Goal: Task Accomplishment & Management: Manage account settings

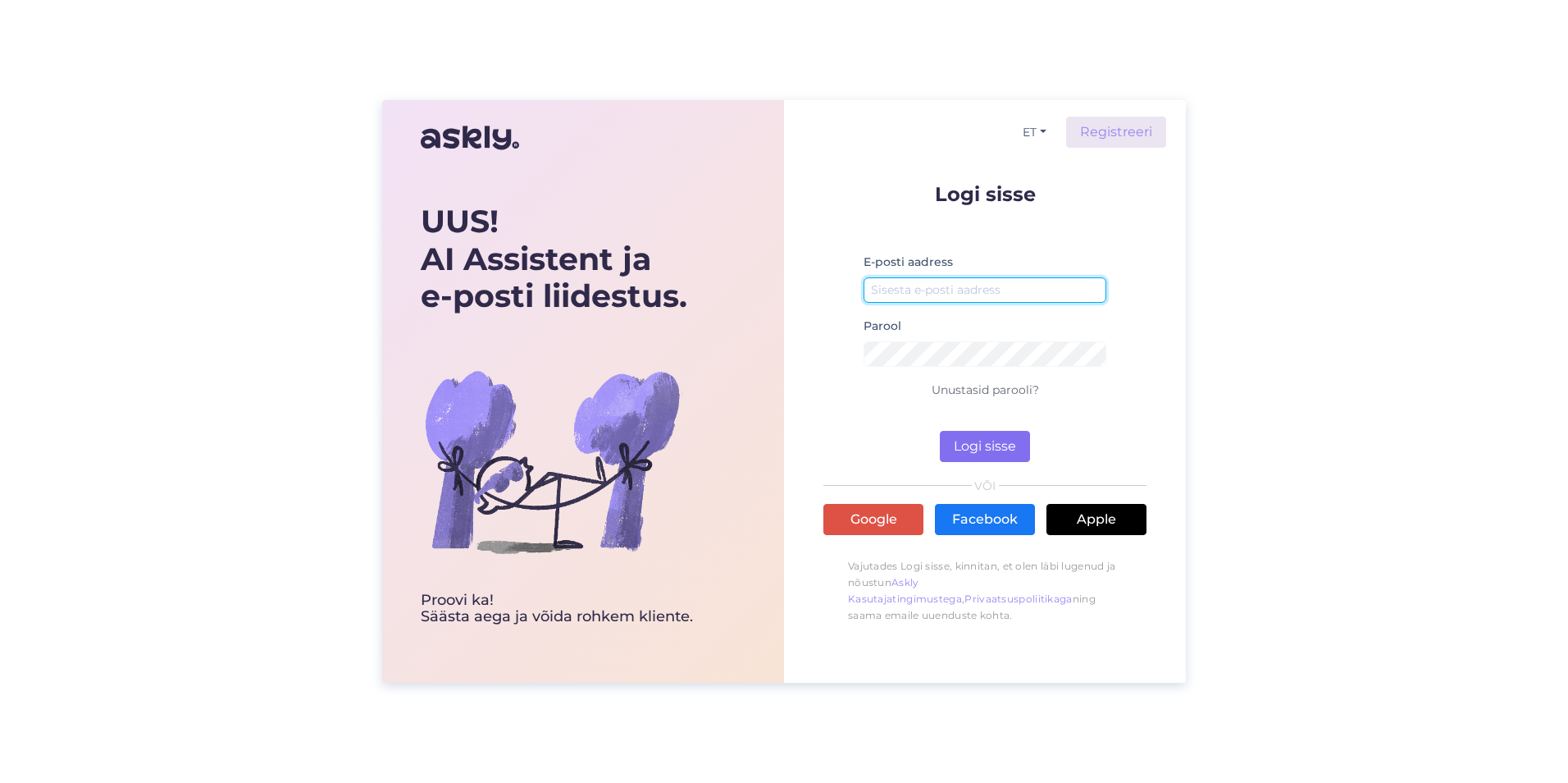
type input "[EMAIL_ADDRESS][DOMAIN_NAME]"
click at [975, 437] on button "Logi sisse" at bounding box center [985, 446] width 90 height 31
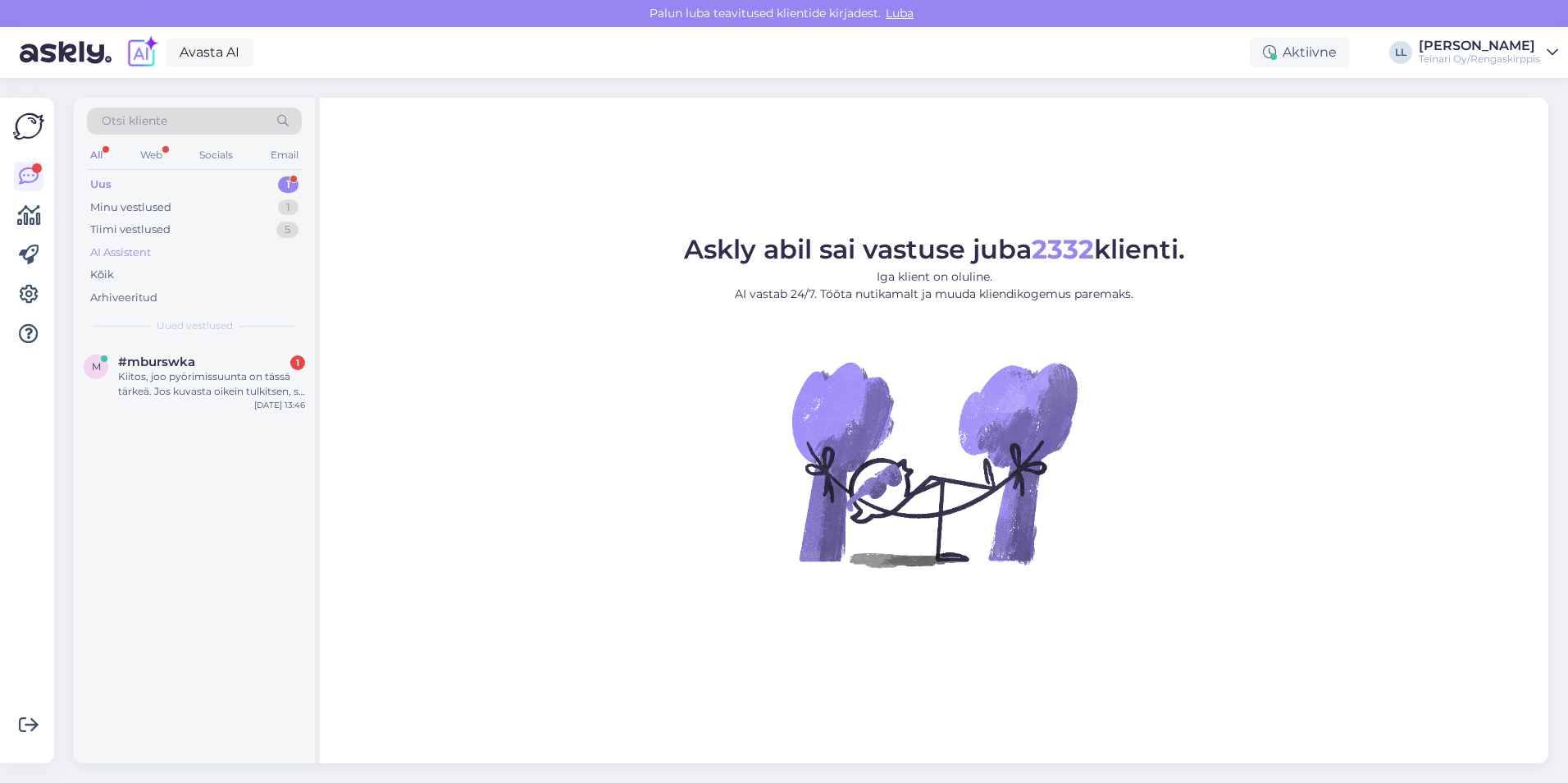
click at [148, 250] on div "AI Assistent" at bounding box center [120, 253] width 61 height 16
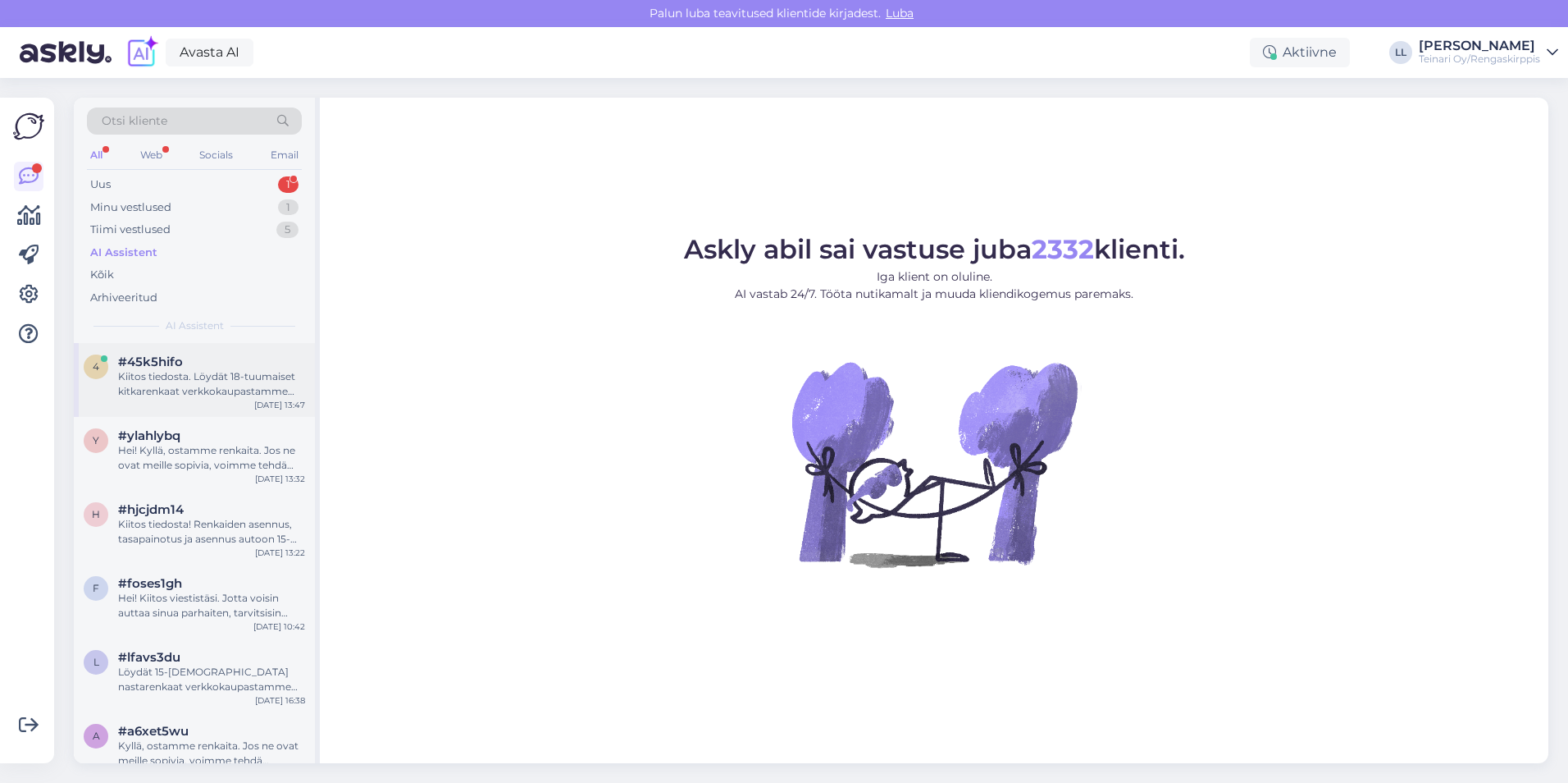
scroll to position [23, 0]
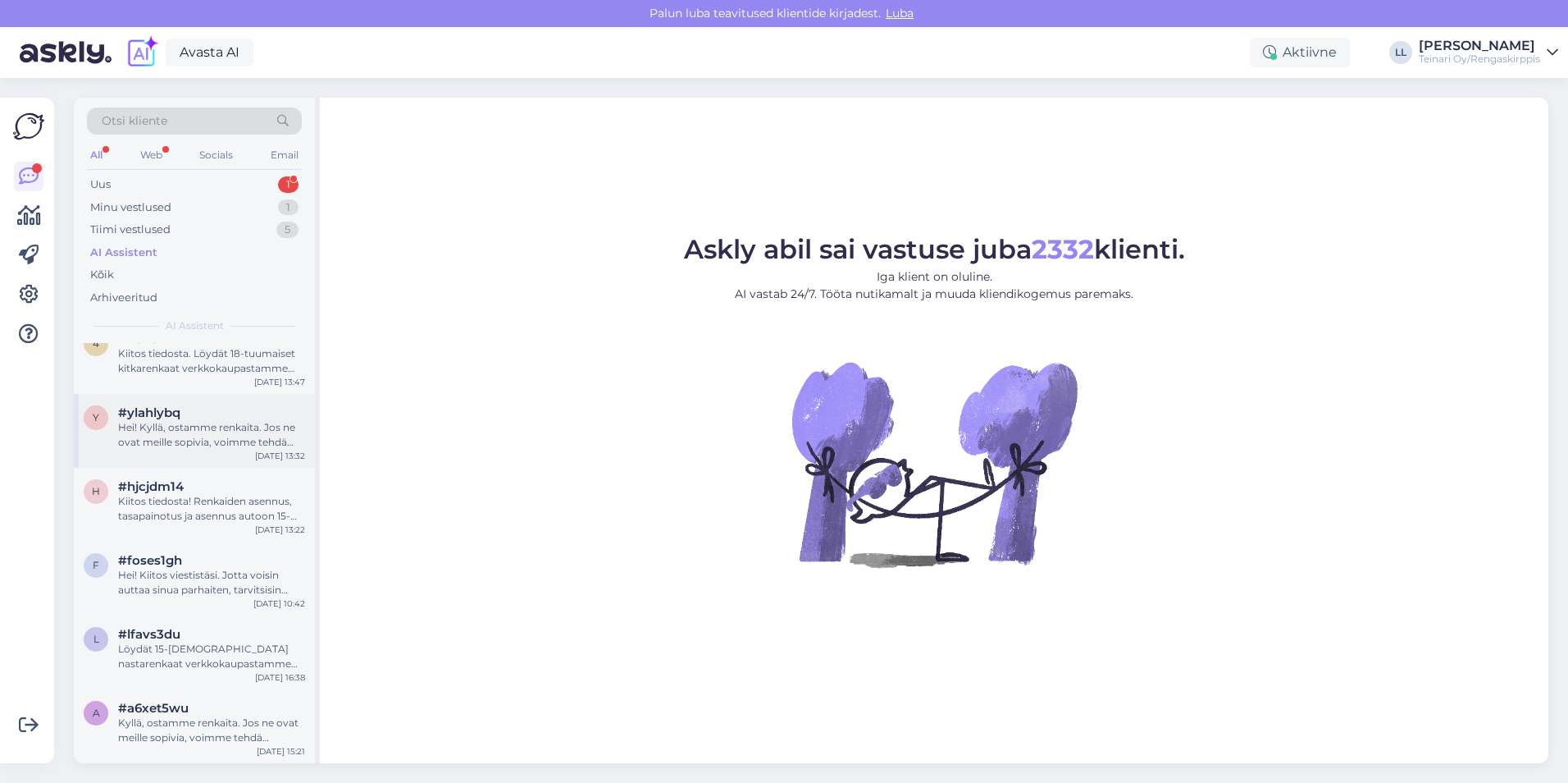
click at [259, 433] on div "Hei! Kyllä, ostamme renkaita. Jos ne ovat meille sopivia, voimme tehdä tarjouks…" at bounding box center [211, 435] width 187 height 30
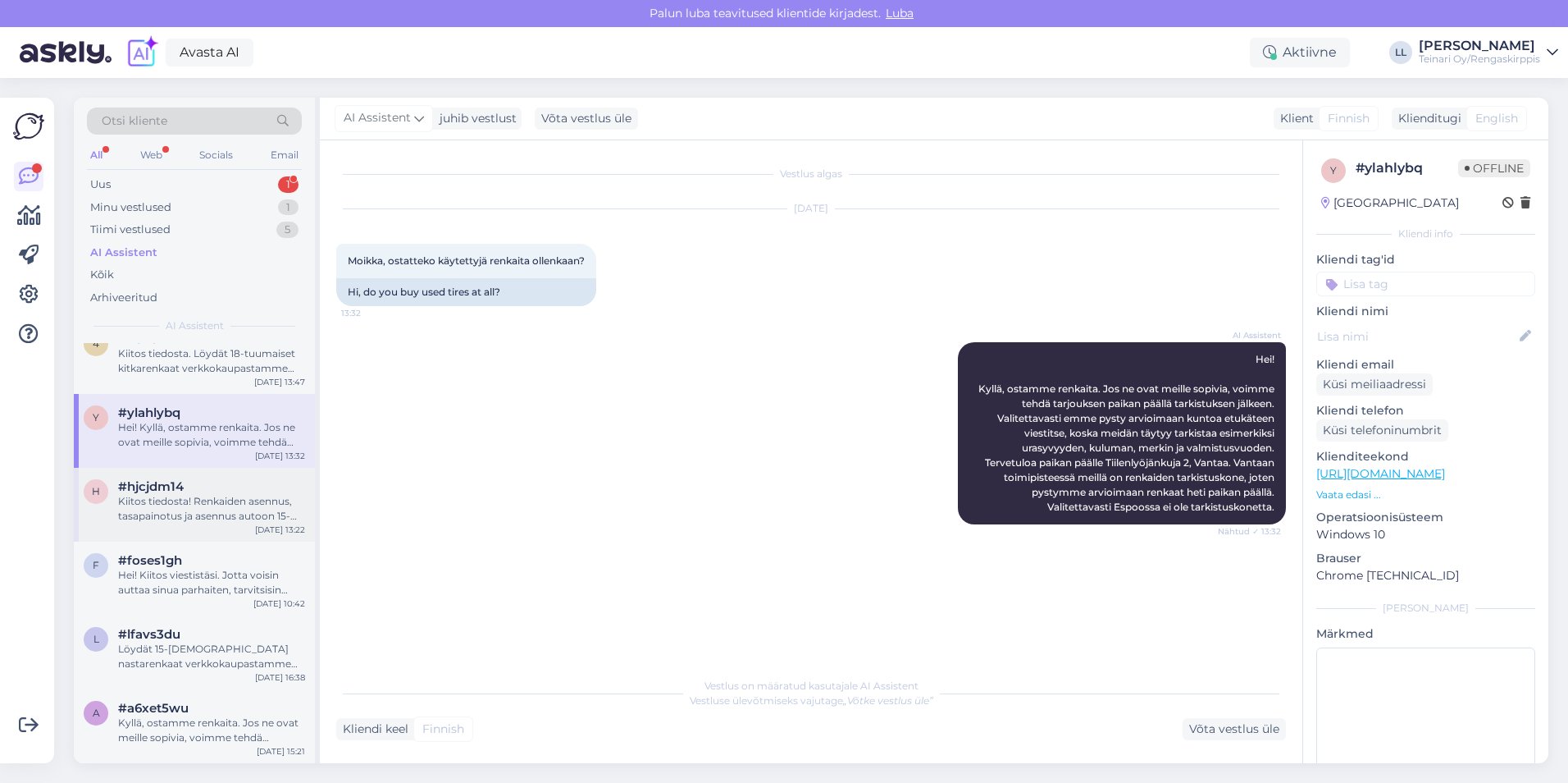
click at [235, 510] on div "Kiitos tiedosta! Renkaiden asennus, tasapainotus ja asennus autoon 15-tuumaisil…" at bounding box center [211, 508] width 187 height 30
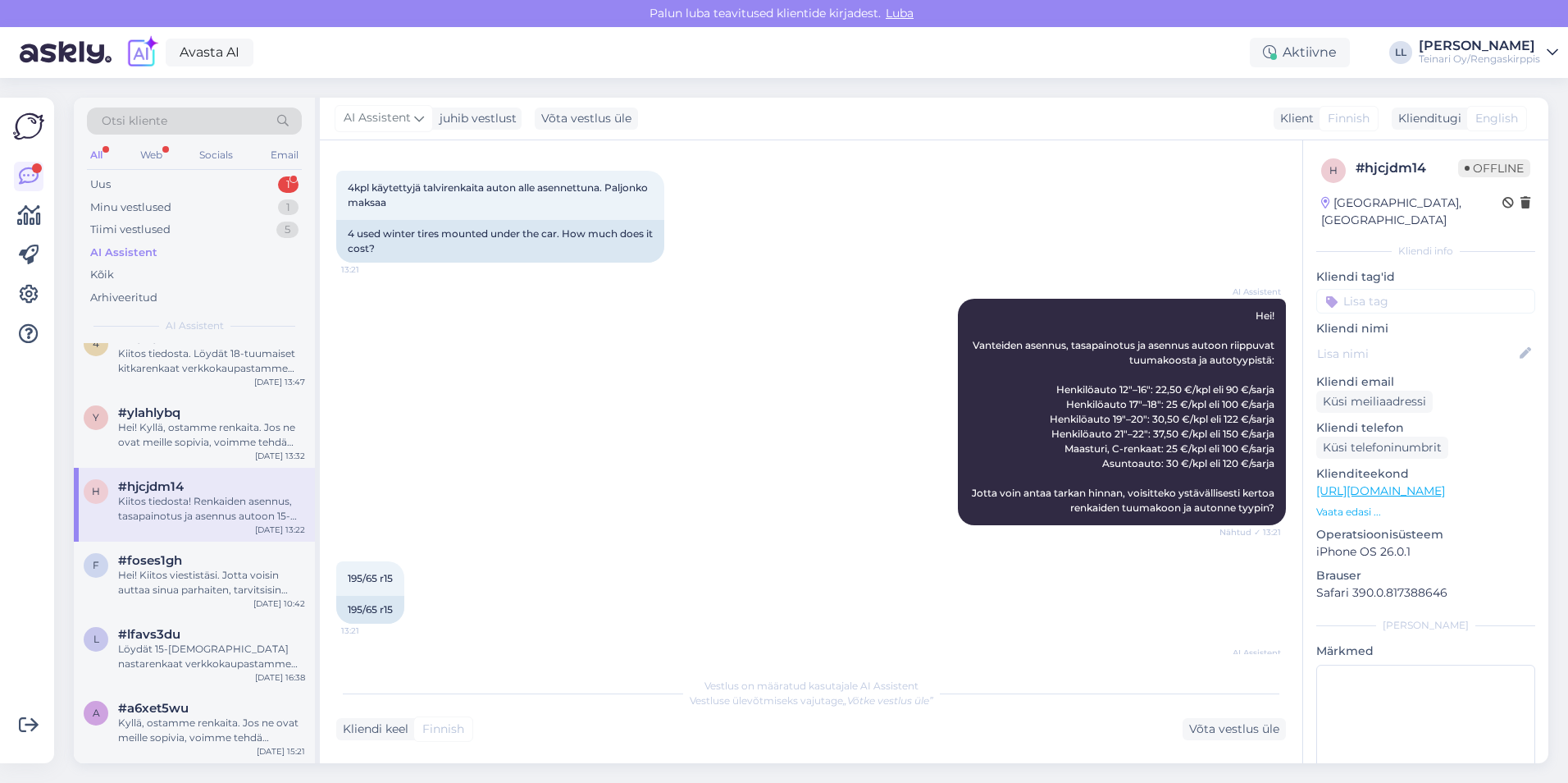
scroll to position [161, 0]
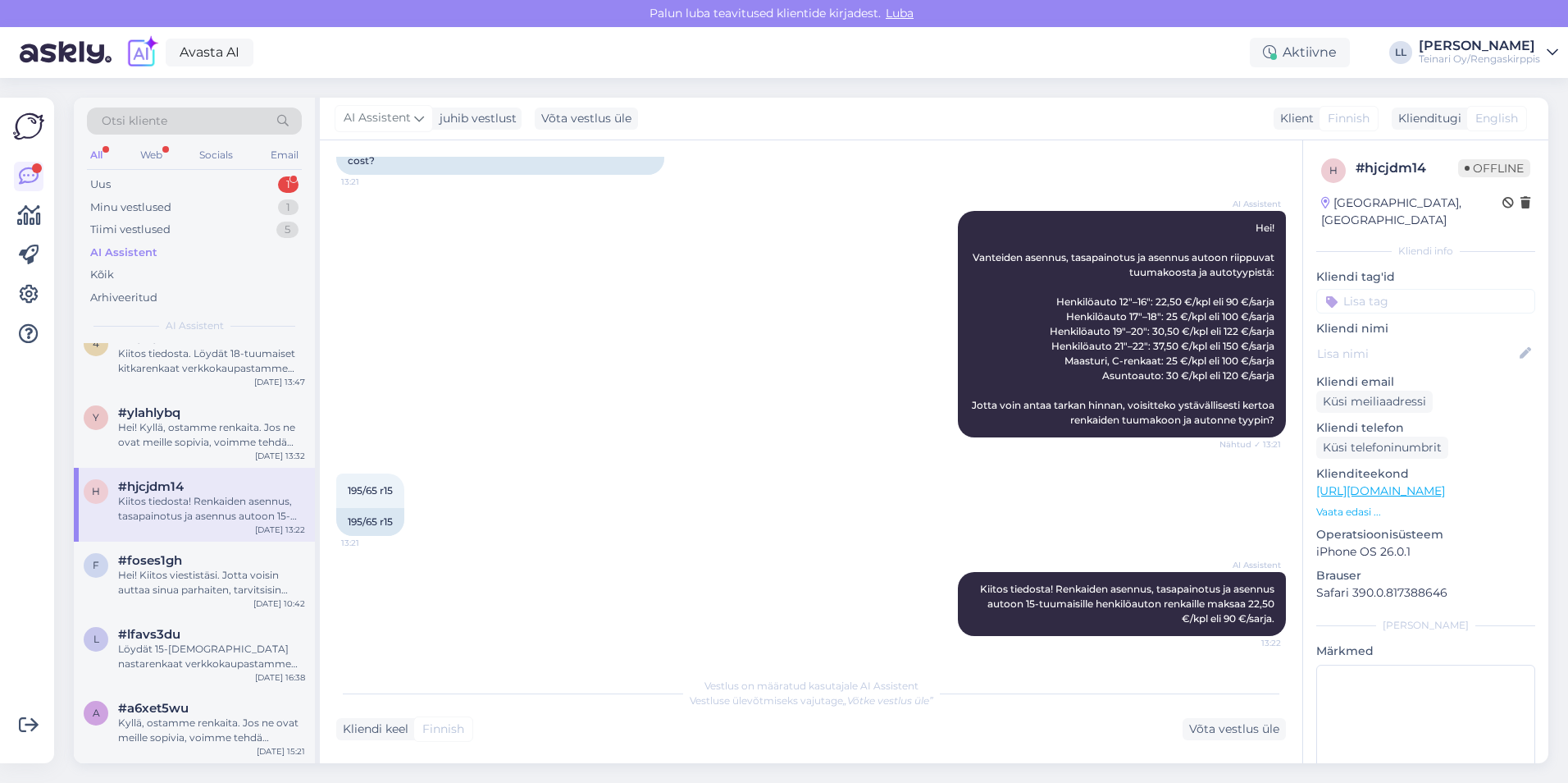
click at [637, 522] on div "195/65 r15 13:21 195/65 r15" at bounding box center [812, 505] width 950 height 99
click at [655, 520] on div "195/65 r15 13:21 195/65 r15" at bounding box center [812, 505] width 950 height 99
click at [644, 515] on div "195/65 r15 13:21 195/65 r15" at bounding box center [812, 505] width 950 height 99
click at [629, 529] on div "195/65 r15 13:21 195/65 r15" at bounding box center [812, 505] width 950 height 99
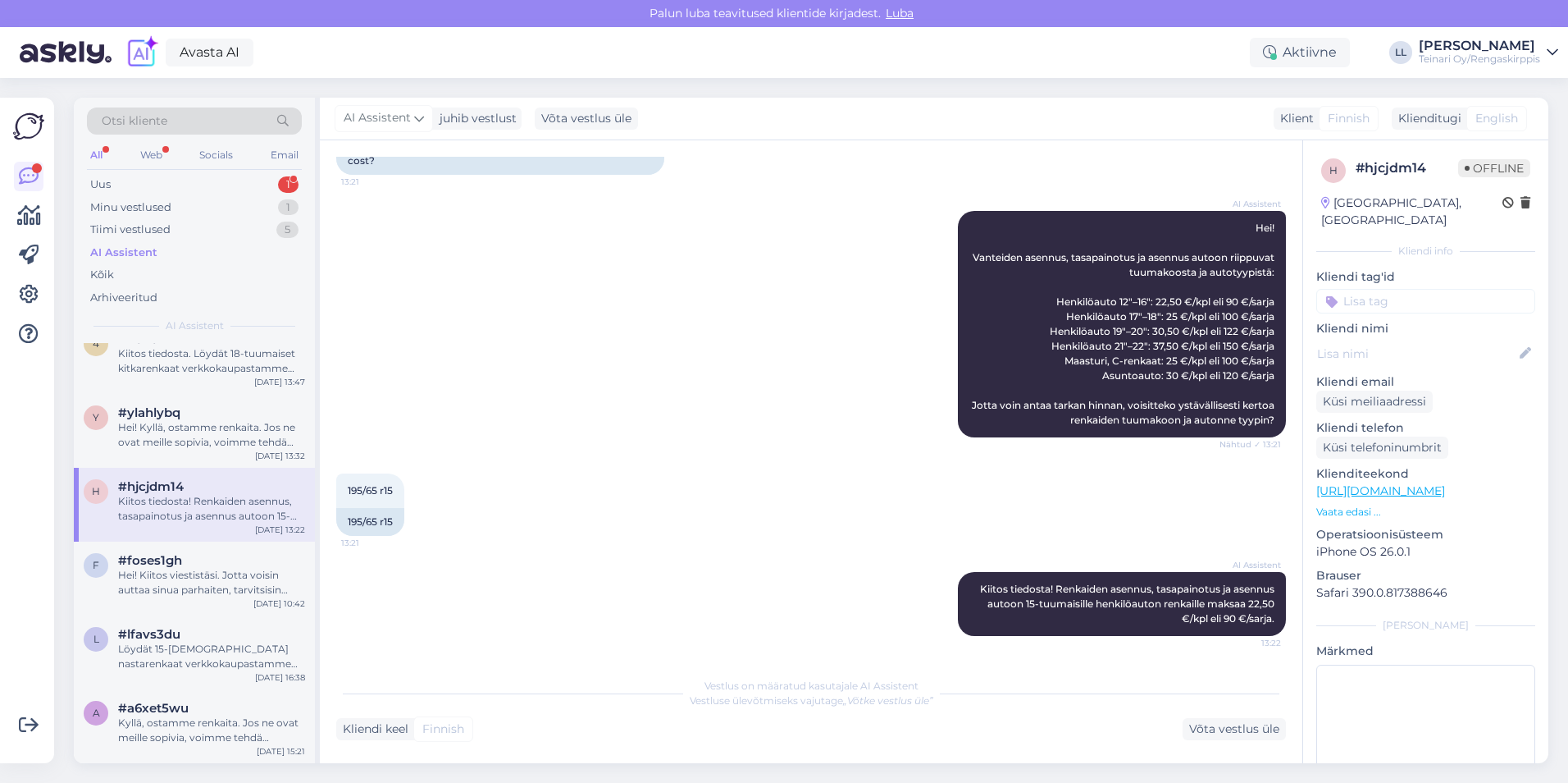
click at [629, 530] on div "195/65 r15 13:21 195/65 r15" at bounding box center [812, 505] width 950 height 99
click at [238, 569] on div "Hei! Kiitos viestistäsi. Jotta voisin auttaa sinua parhaiten, tarvitsisin hiema…" at bounding box center [211, 583] width 187 height 30
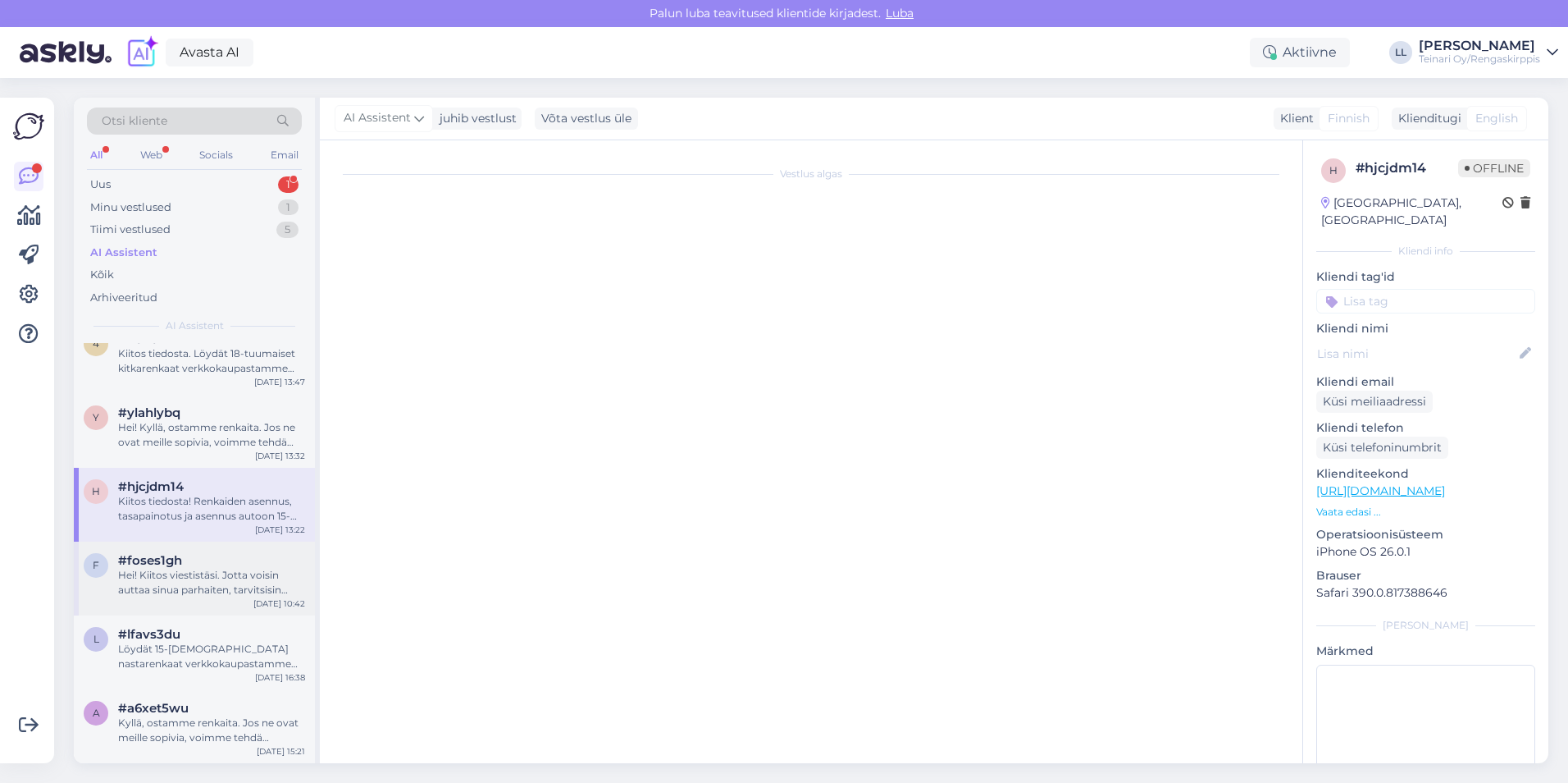
scroll to position [0, 0]
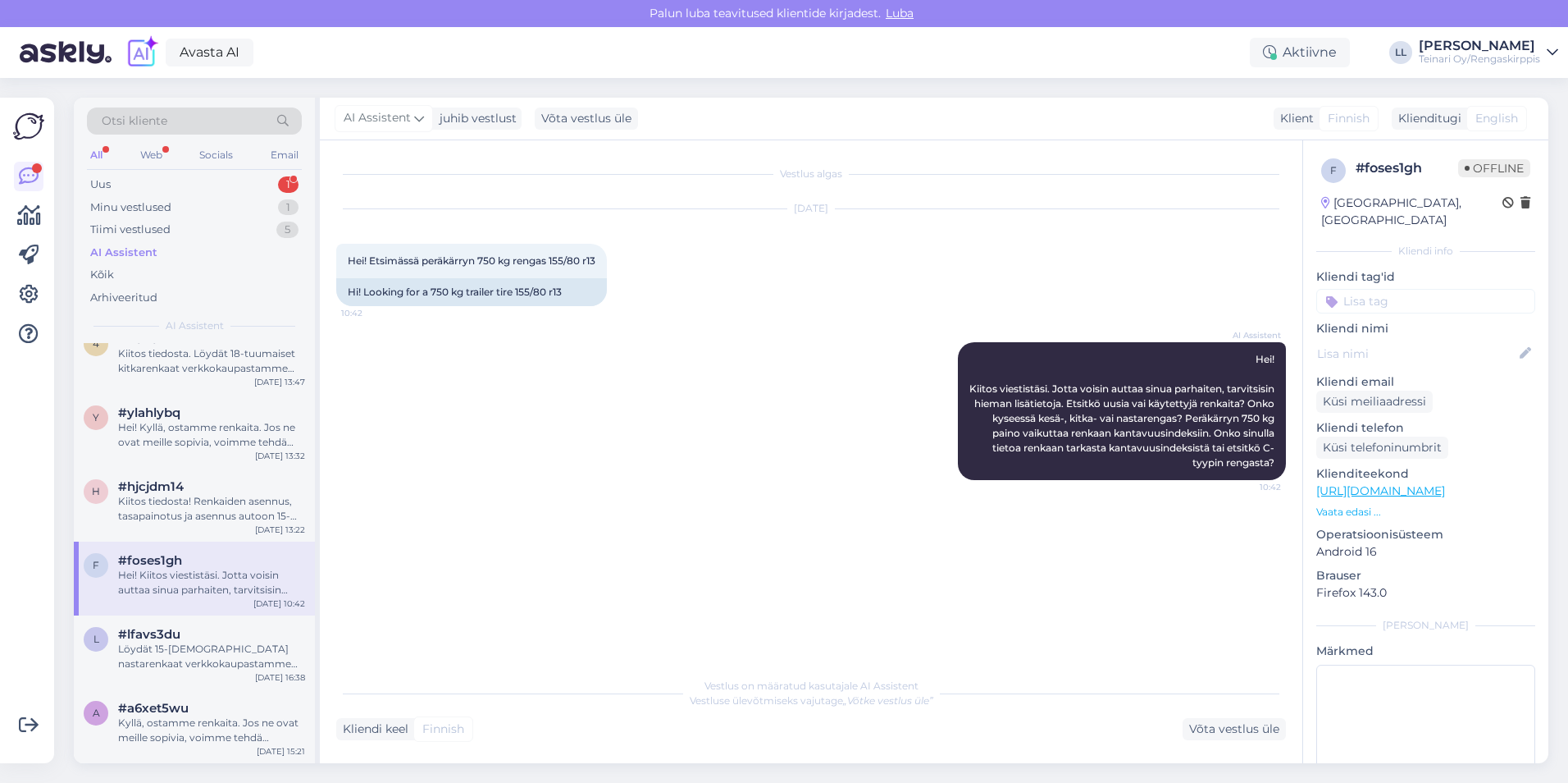
click at [498, 579] on div "Vestlus algas [DATE] Hei! Etsimässä peräkärryn 750 kg rengas 155/80 r13 10:42 H…" at bounding box center [818, 406] width 964 height 497
click at [524, 519] on div "Vestlus algas [DATE] Hei! Etsimässä peräkärryn 750 kg rengas 155/80 r13 10:42 H…" at bounding box center [818, 406] width 964 height 497
click at [163, 493] on span "#hjcjdm14" at bounding box center [151, 486] width 66 height 15
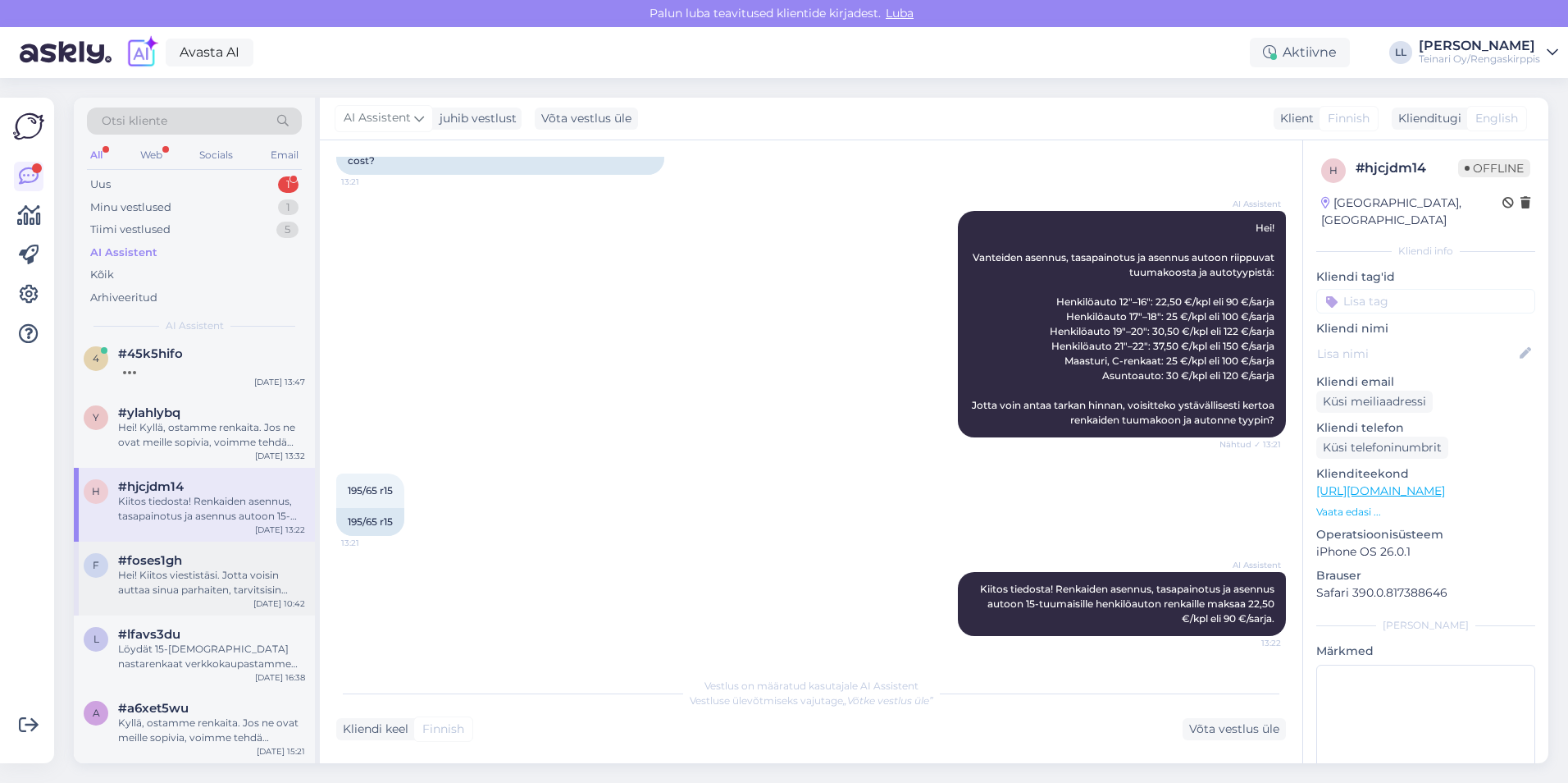
scroll to position [23, 0]
click at [184, 585] on div "Hei! Kiitos viestistäsi. Jotta voisin auttaa sinua parhaiten, tarvitsisin hiema…" at bounding box center [211, 583] width 187 height 30
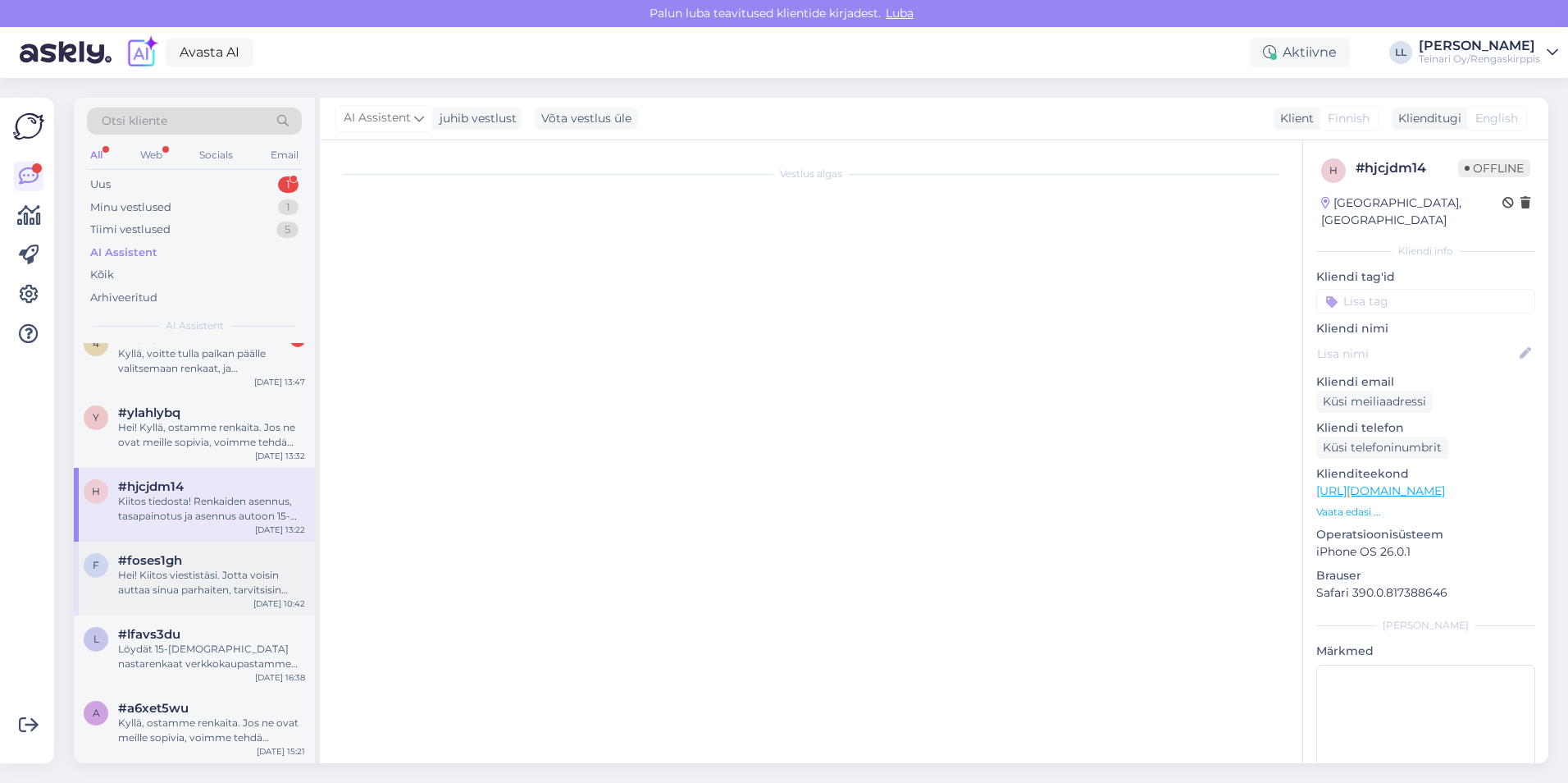
scroll to position [0, 0]
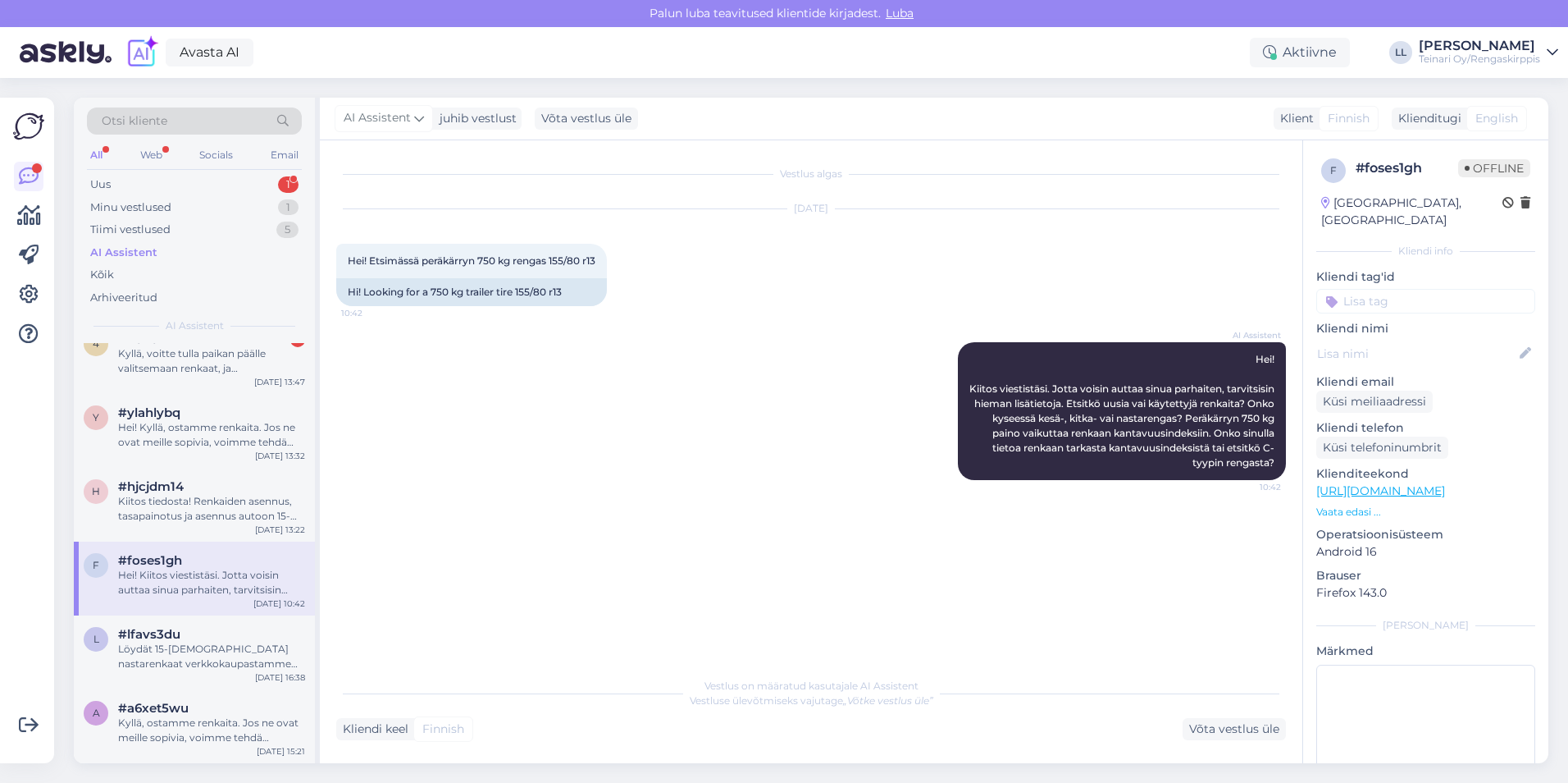
click at [589, 489] on div "AI Assistent [PERSON_NAME]! Kiitos viestistäsi. Jotta voisin auttaa sinua parha…" at bounding box center [812, 411] width 950 height 174
click at [149, 668] on div "Löydät 15-[DEMOGRAPHIC_DATA] nastarenkaat verkkokaupastamme täältä: [URL][DOMAI…" at bounding box center [211, 656] width 187 height 30
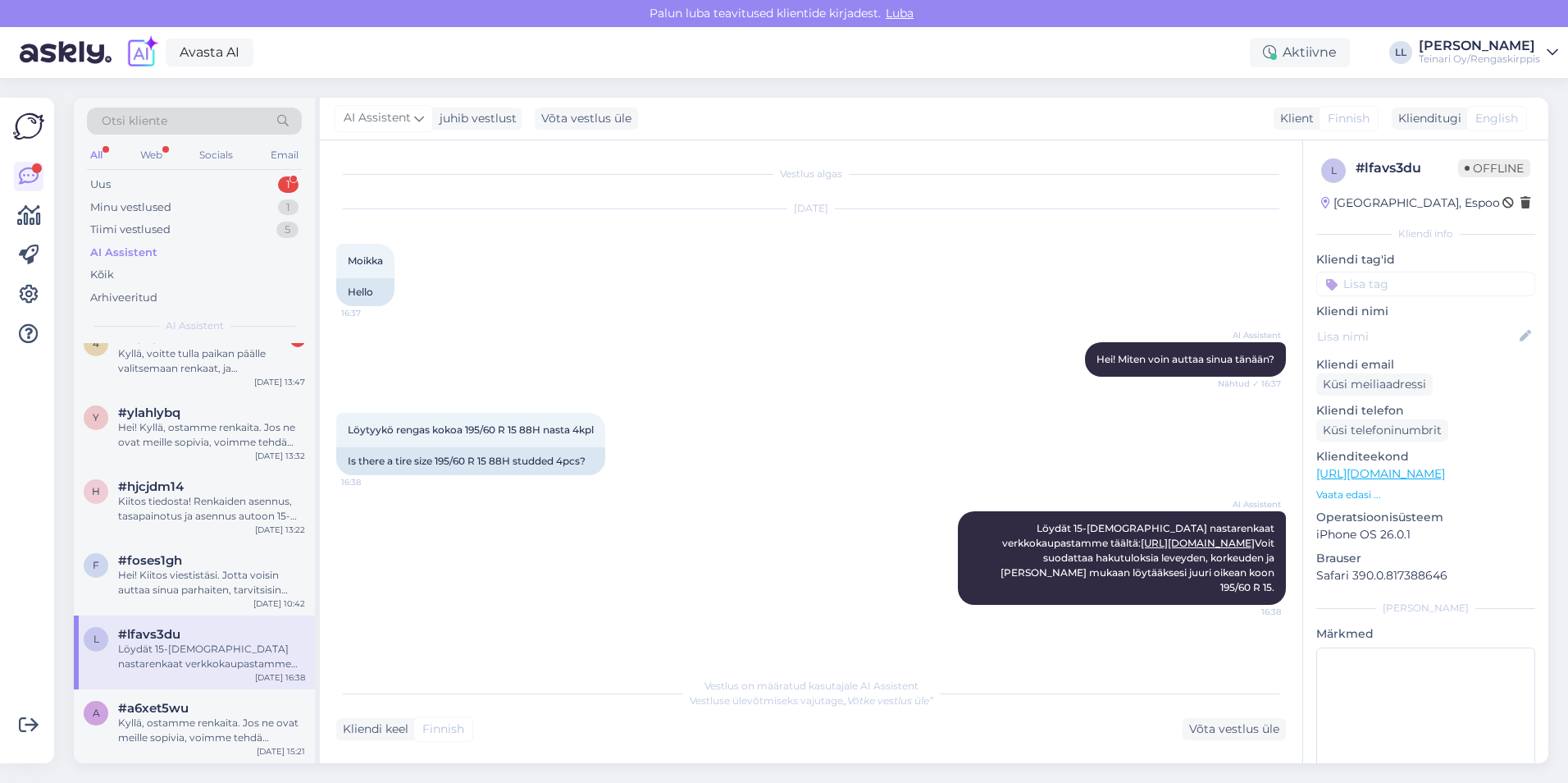
click at [736, 537] on div "AI Assistent Löydät 15-[DEMOGRAPHIC_DATA] nastarenkaat verkkokaupastamme täältä…" at bounding box center [812, 558] width 950 height 130
click at [761, 488] on div "Löytyykö rengas kokoa 195/60 R 15 88H nasta 4kpl 16:38 Is there a tire size 195…" at bounding box center [812, 444] width 950 height 99
click at [759, 493] on div "Löytyykö rengas kokoa 195/60 R 15 88H nasta 4kpl 16:38 Is there a tire size 195…" at bounding box center [812, 444] width 950 height 99
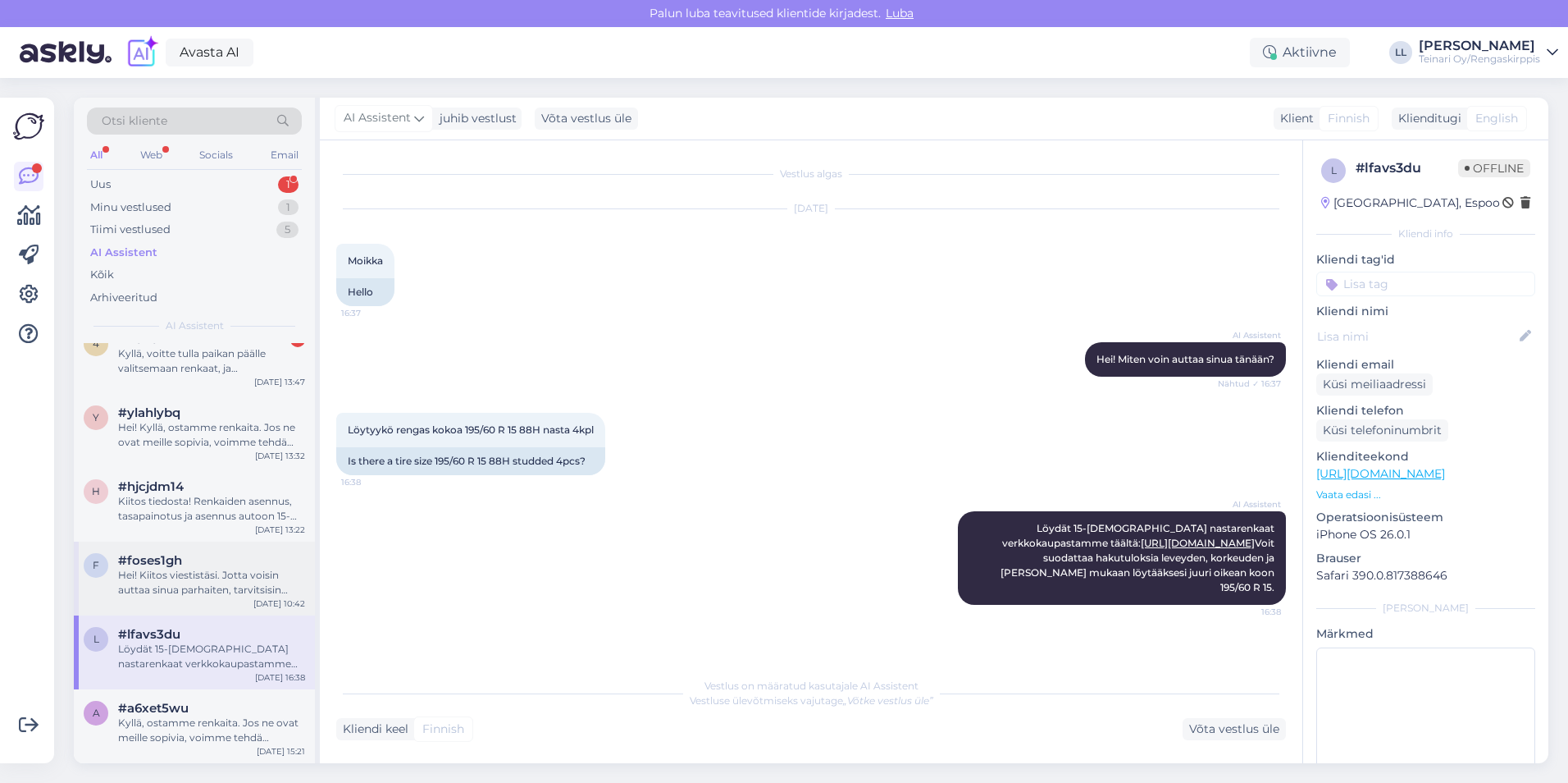
click at [212, 576] on div "Hei! Kiitos viestistäsi. Jotta voisin auttaa sinua parhaiten, tarvitsisin hiema…" at bounding box center [211, 583] width 187 height 30
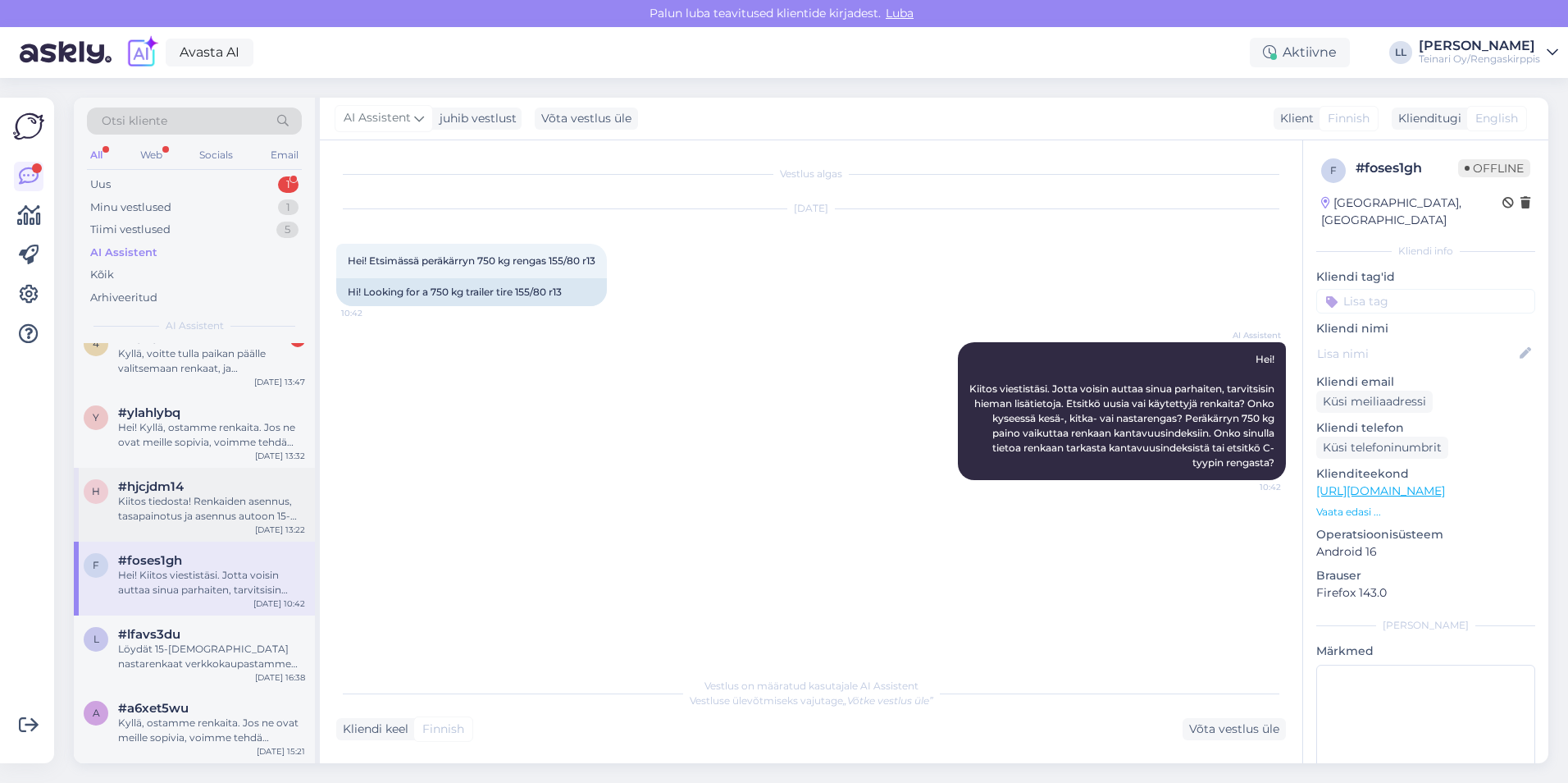
click at [194, 500] on div "Kiitos tiedosta! Renkaiden asennus, tasapainotus ja asennus autoon 15-tuumaisil…" at bounding box center [211, 508] width 187 height 30
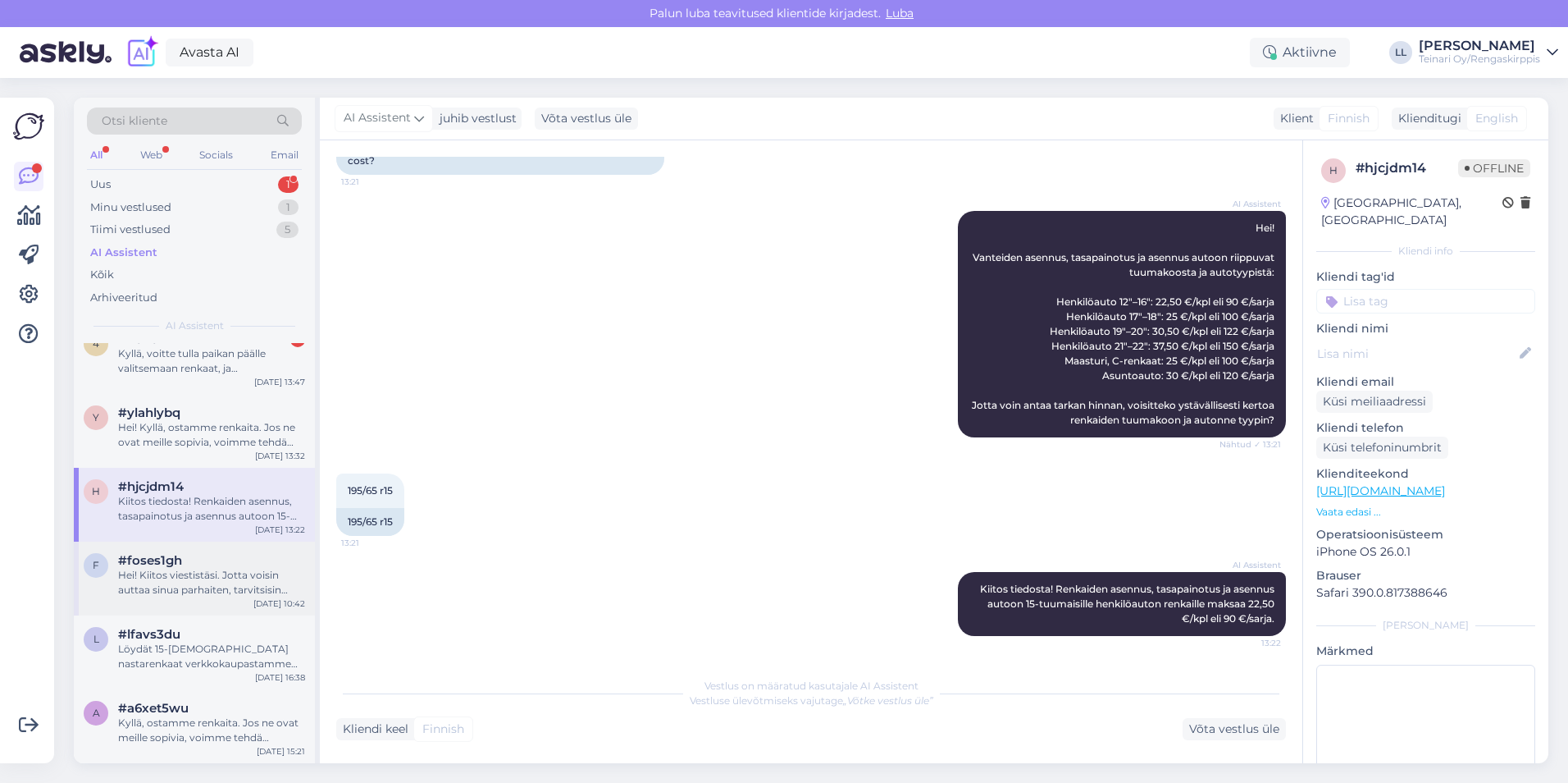
scroll to position [0, 0]
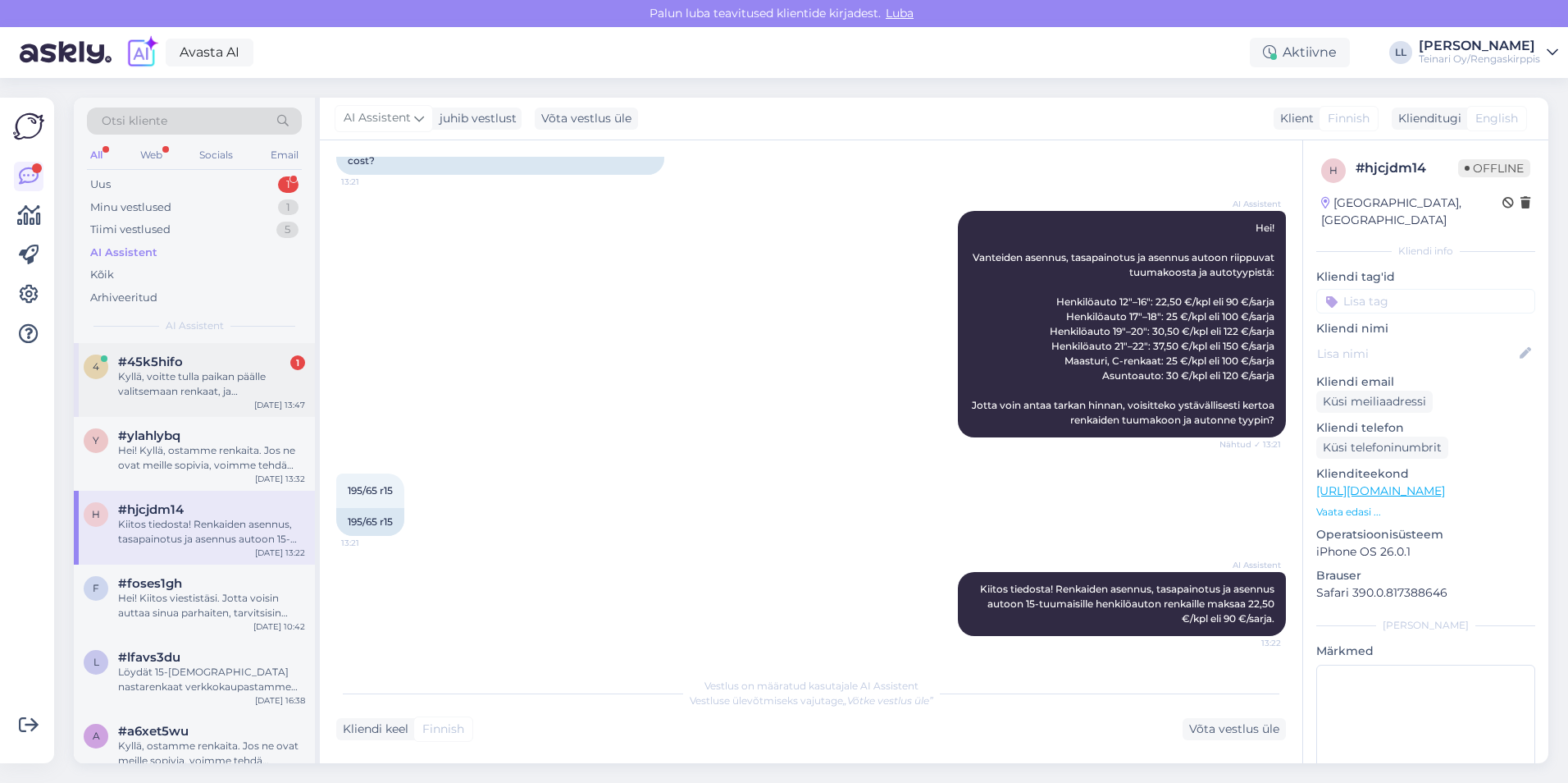
click at [178, 391] on div "Kyllä, voitte tulla paikan päälle valitsemaan renkaat, ja henkilökuntamme autta…" at bounding box center [211, 384] width 187 height 30
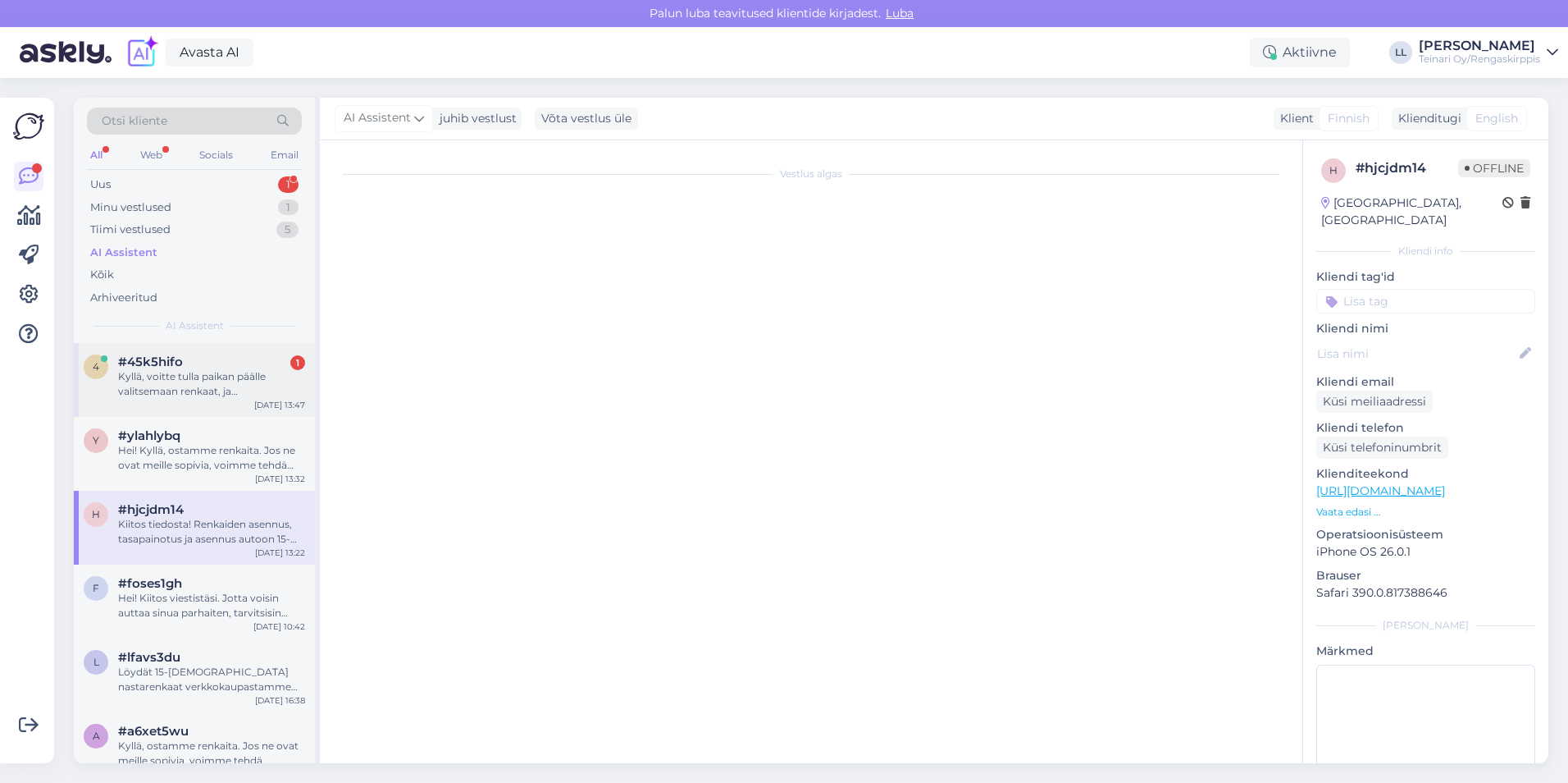
scroll to position [640, 0]
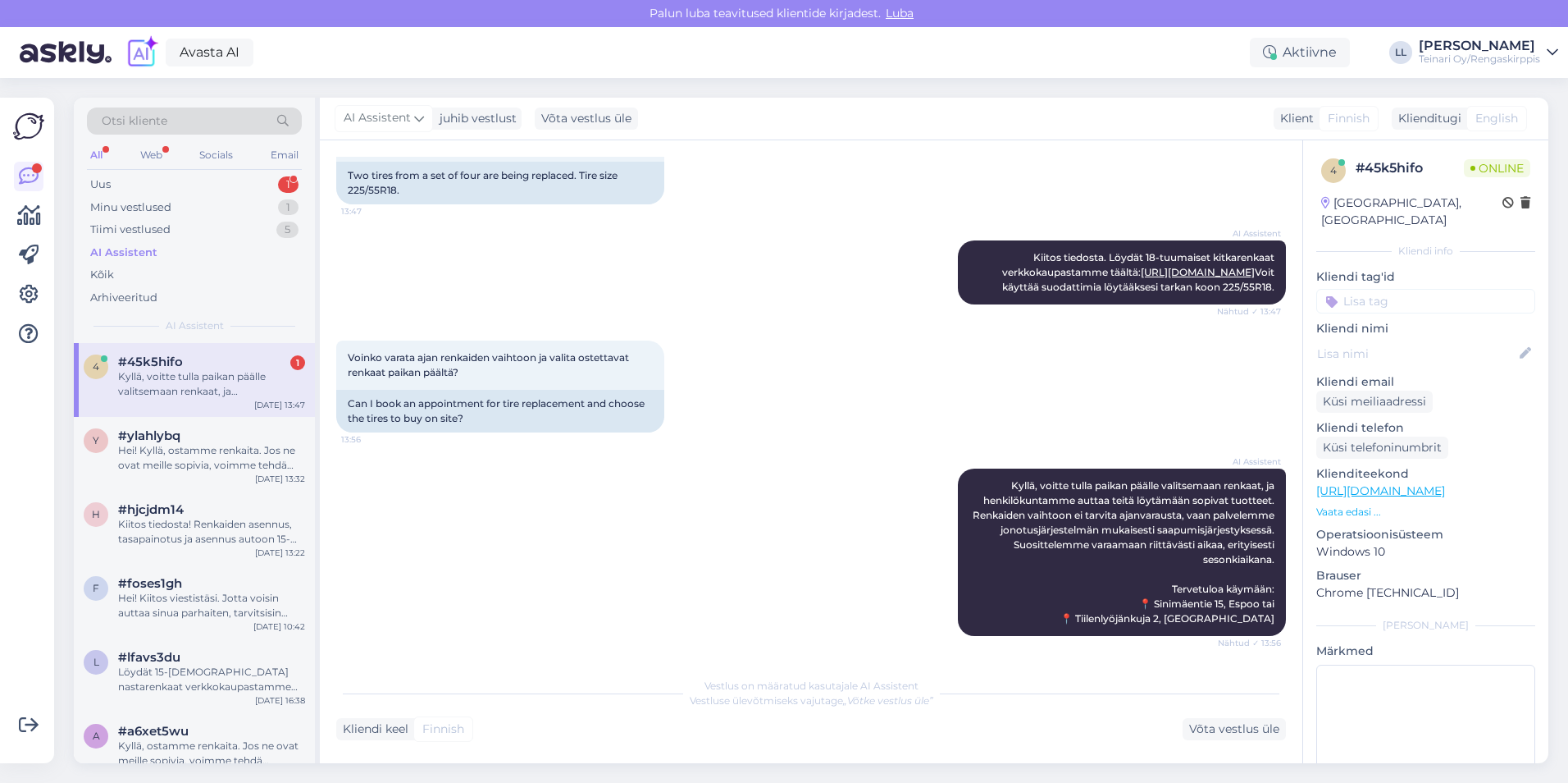
click at [510, 569] on div "AI Assistent [PERSON_NAME], voitte tulla paikan päälle valitsemaan renkaat, ja …" at bounding box center [812, 553] width 950 height 203
click at [828, 553] on div "AI Assistent [PERSON_NAME], voitte tulla paikan päälle valitsemaan renkaat, ja …" at bounding box center [812, 553] width 950 height 203
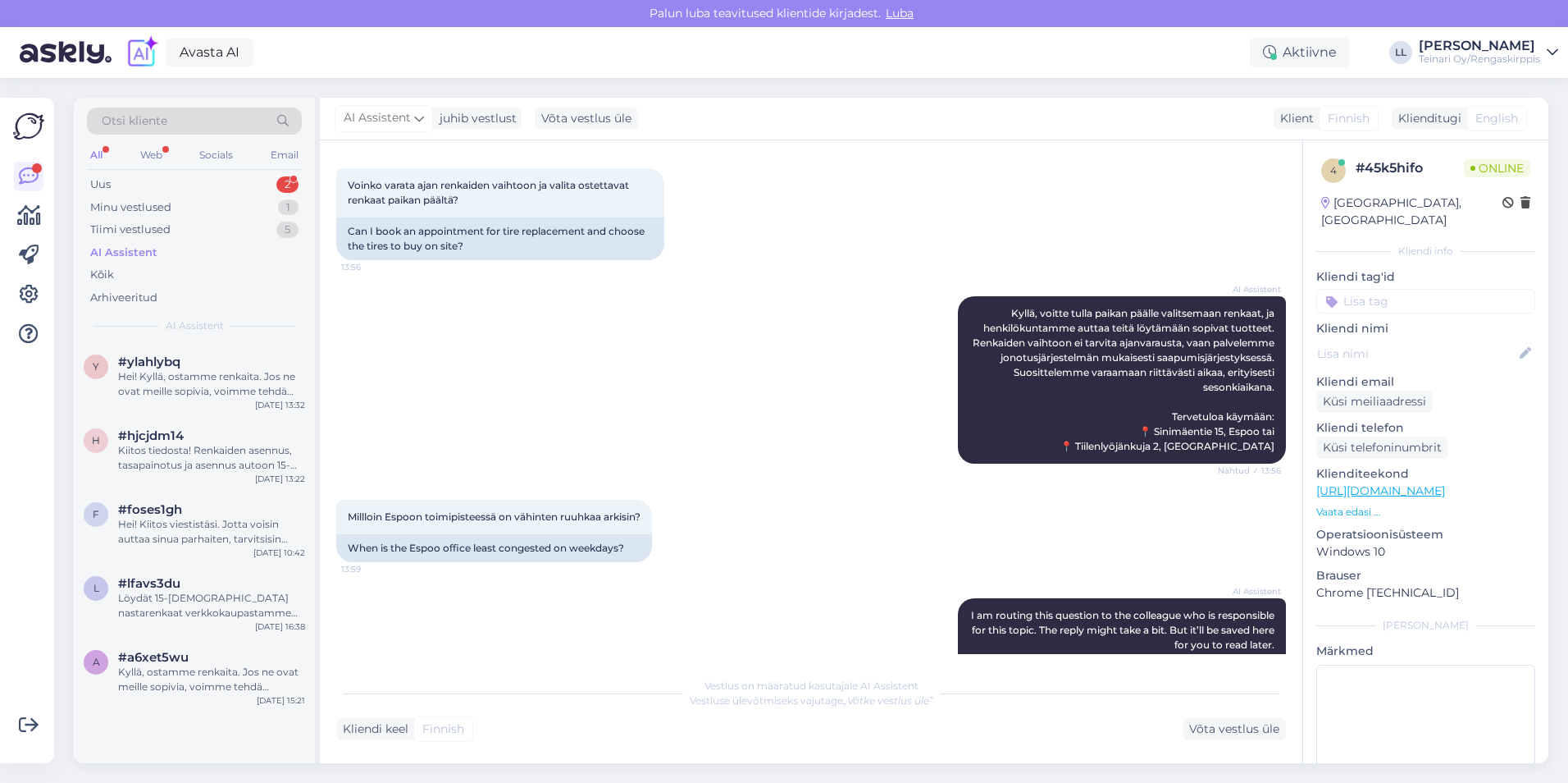
scroll to position [896, 0]
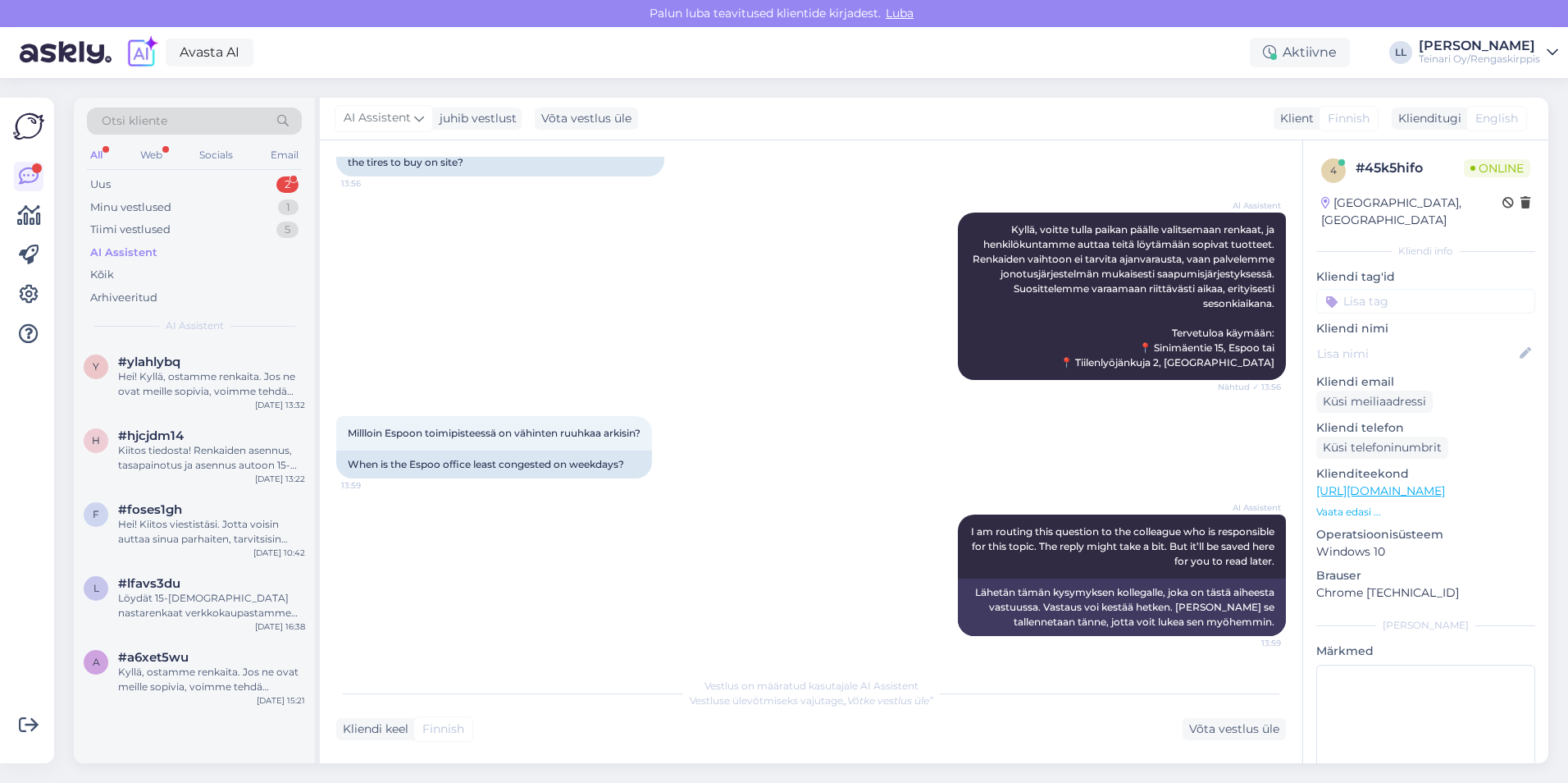
click at [753, 367] on div "AI Assistent [PERSON_NAME], voitte tulla paikan päälle valitsemaan renkaat, ja …" at bounding box center [812, 296] width 950 height 203
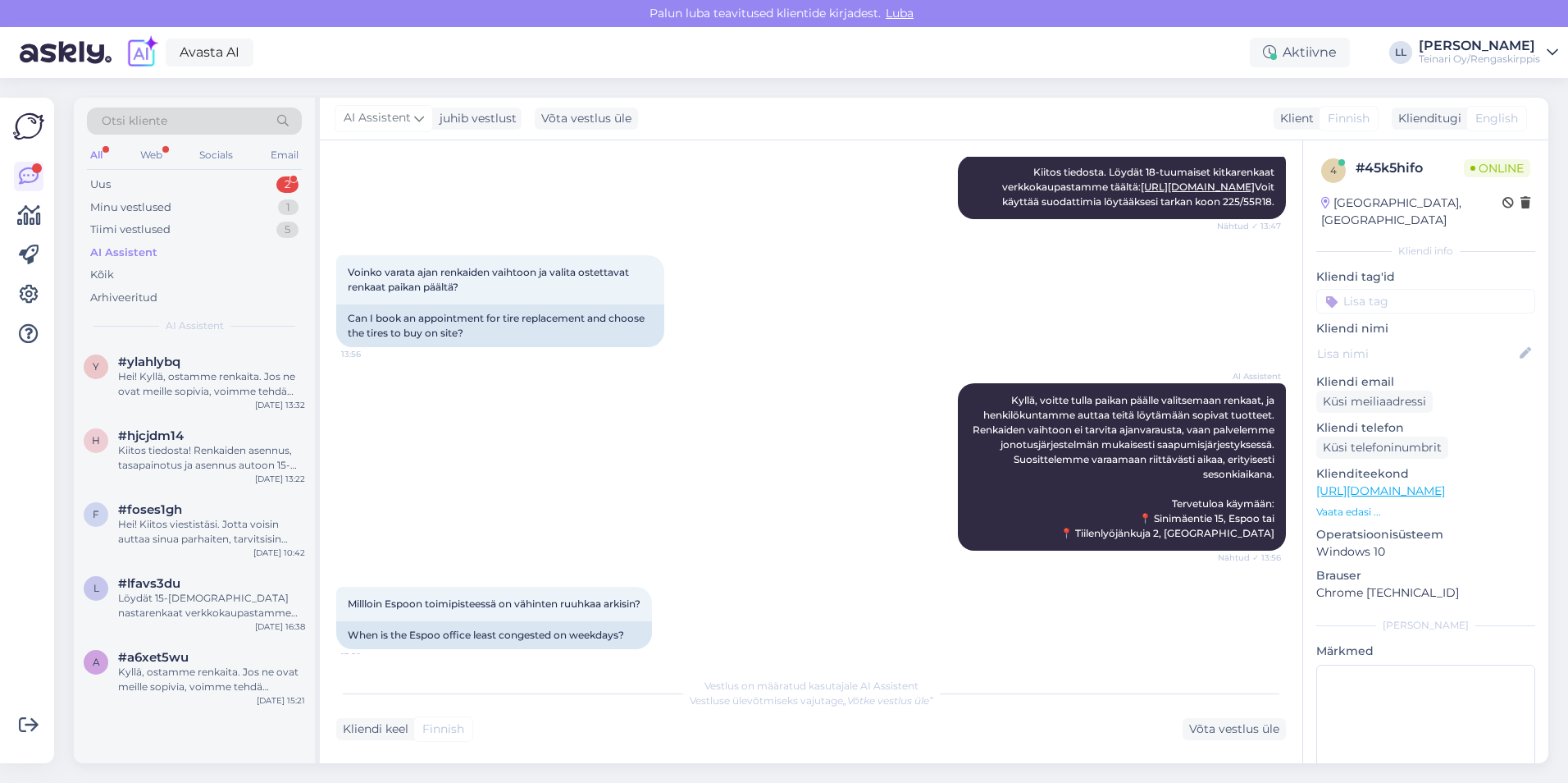
scroll to position [650, 0]
click at [136, 253] on div "AI Assistent" at bounding box center [124, 253] width 68 height 16
click at [196, 673] on div "Kyllä, ostamme renkaita. Jos ne ovat meille sopivia, voimme tehdä tarjouksen pa…" at bounding box center [211, 679] width 187 height 30
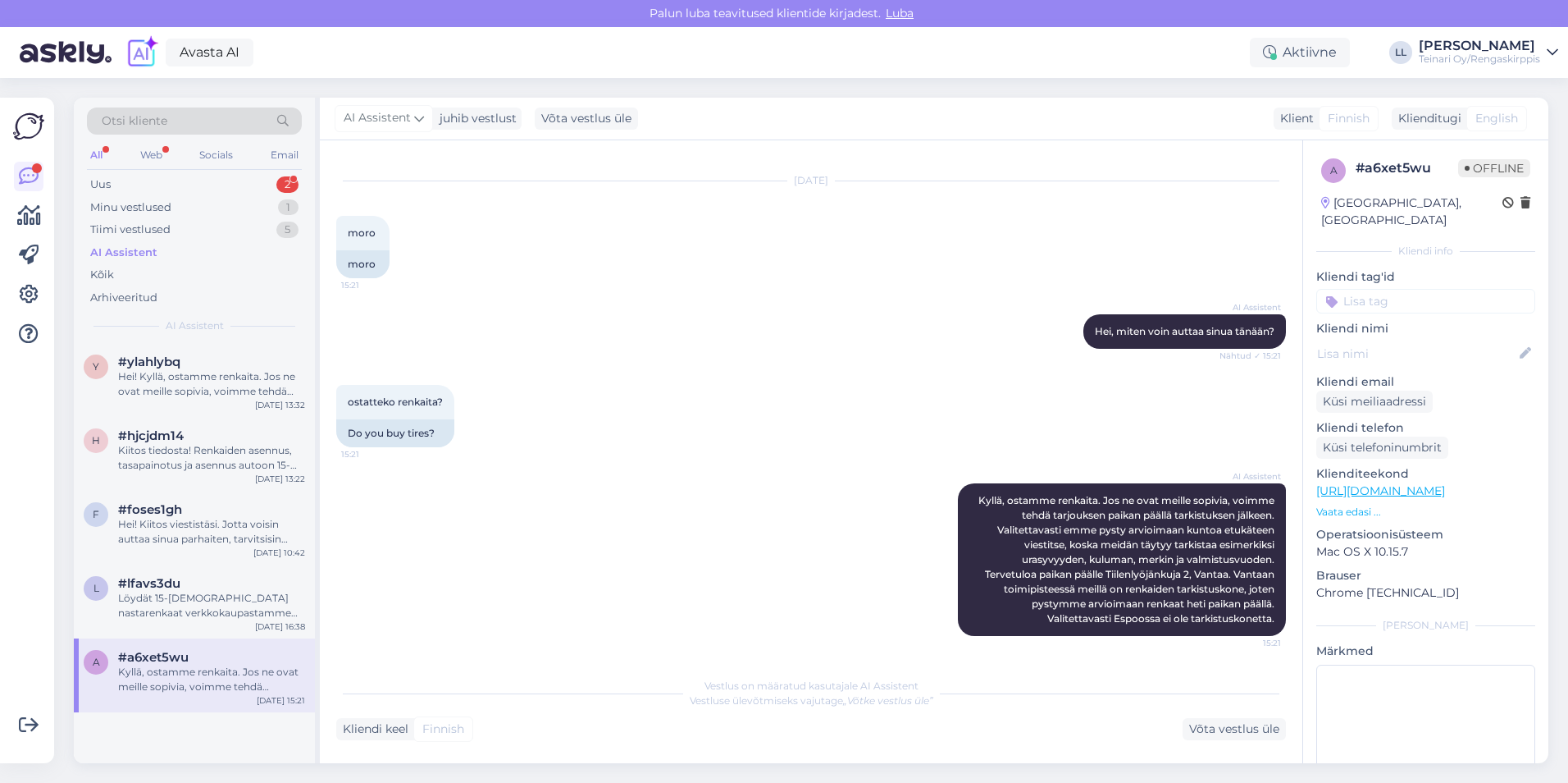
scroll to position [28, 0]
click at [222, 605] on div "Löydät 15-[DEMOGRAPHIC_DATA] nastarenkaat verkkokaupastamme täältä: [URL][DOMAI…" at bounding box center [211, 606] width 187 height 30
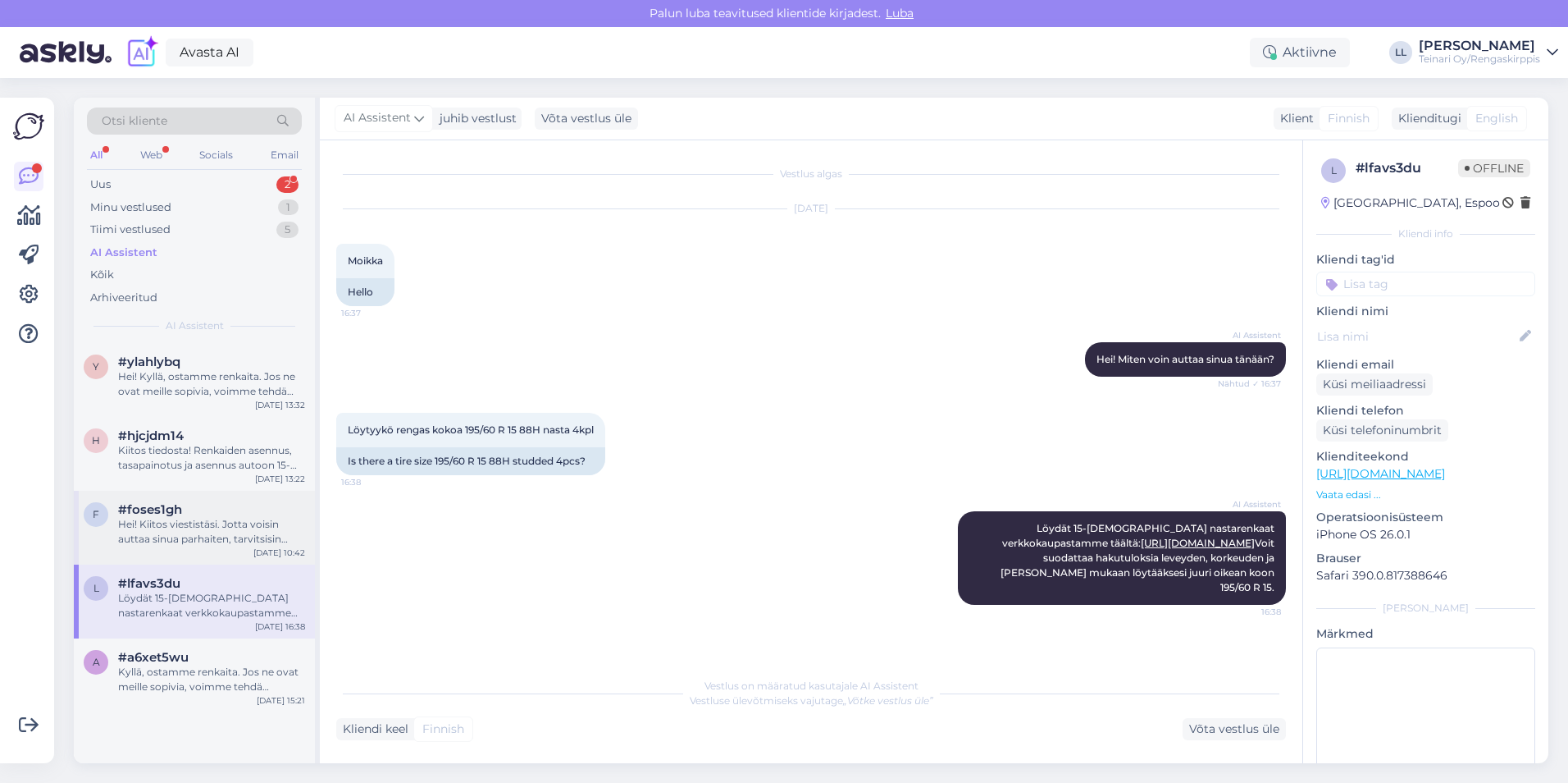
click at [193, 554] on div "f #foses1gh Hei! Kiitos viestistäsi. Jotta voisin auttaa sinua parhaiten, tarvi…" at bounding box center [193, 527] width 241 height 74
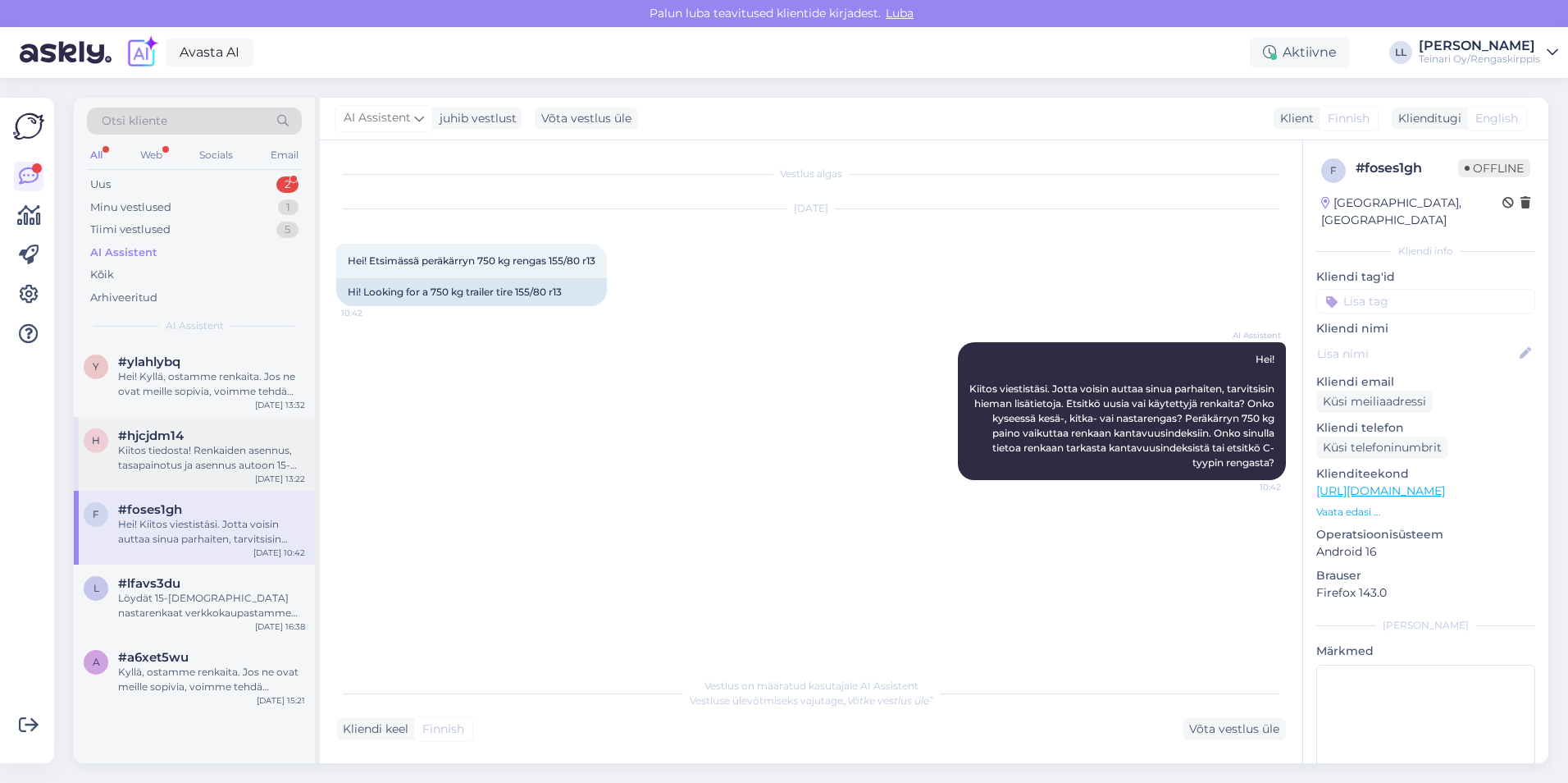
click at [208, 462] on div "Kiitos tiedosta! Renkaiden asennus, tasapainotus ja asennus autoon 15-tuumaisil…" at bounding box center [211, 458] width 187 height 30
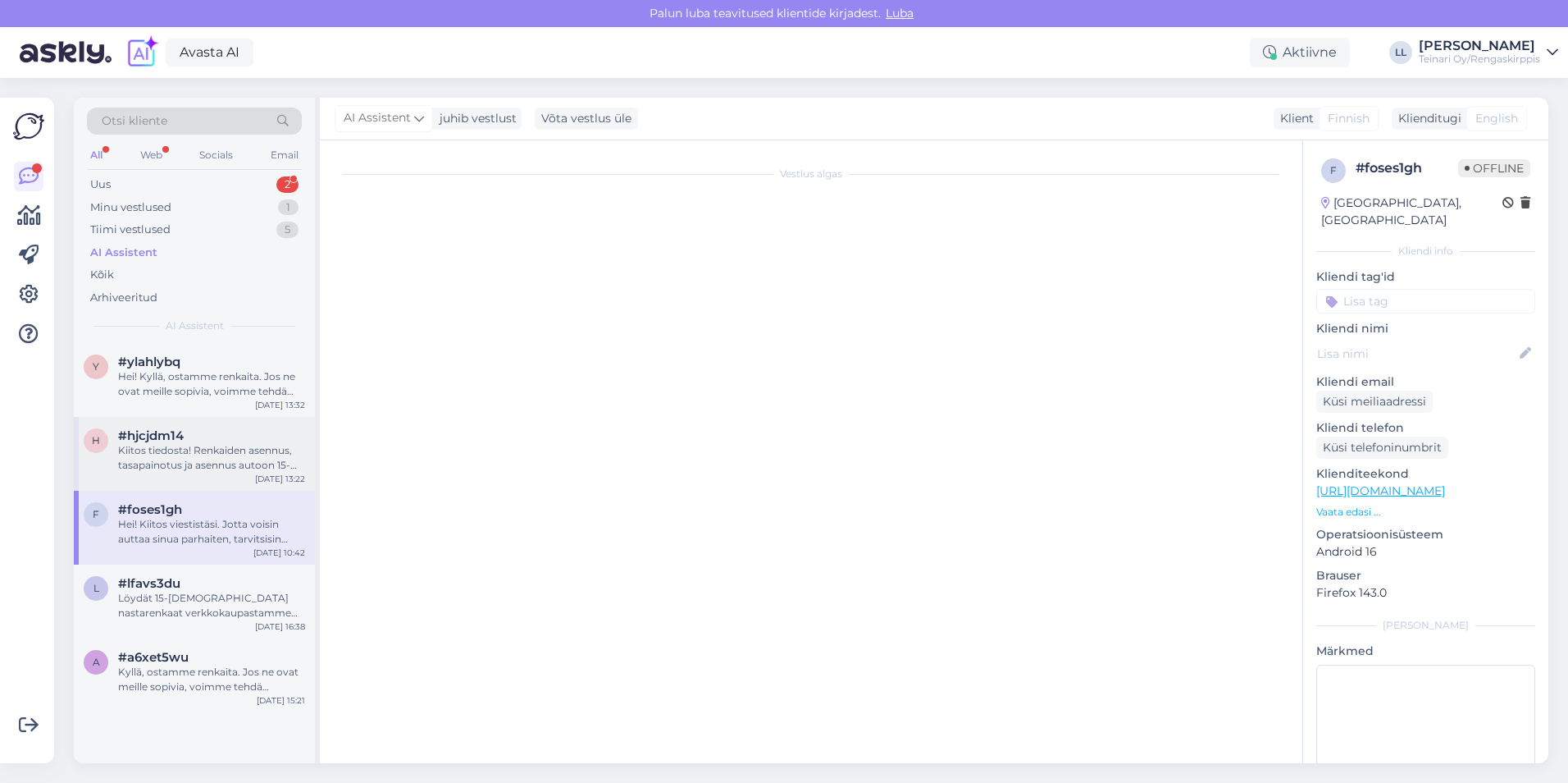
scroll to position [161, 0]
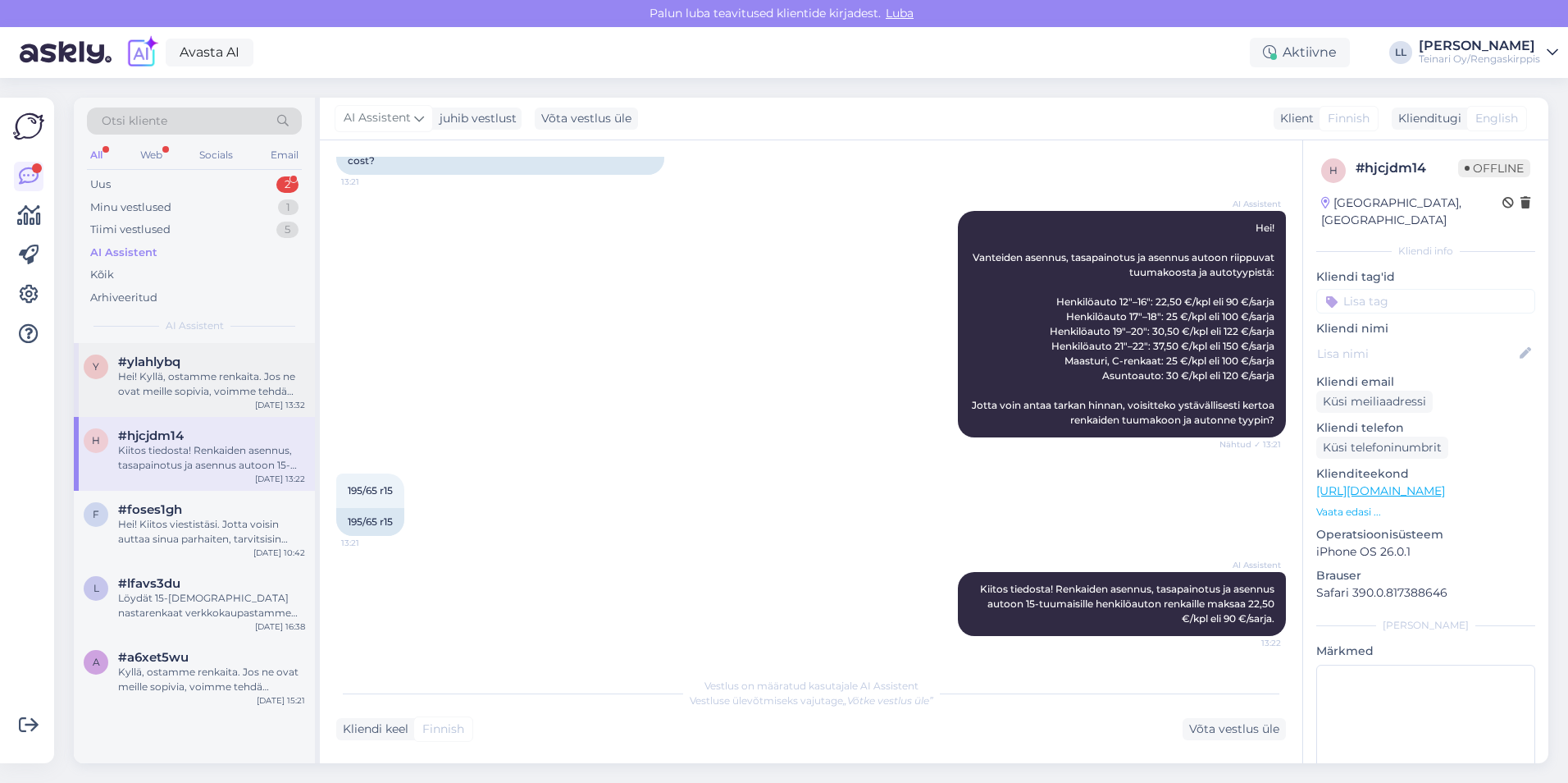
click at [208, 395] on div "Hei! Kyllä, ostamme renkaita. Jos ne ovat meille sopivia, voimme tehdä tarjouks…" at bounding box center [211, 384] width 187 height 30
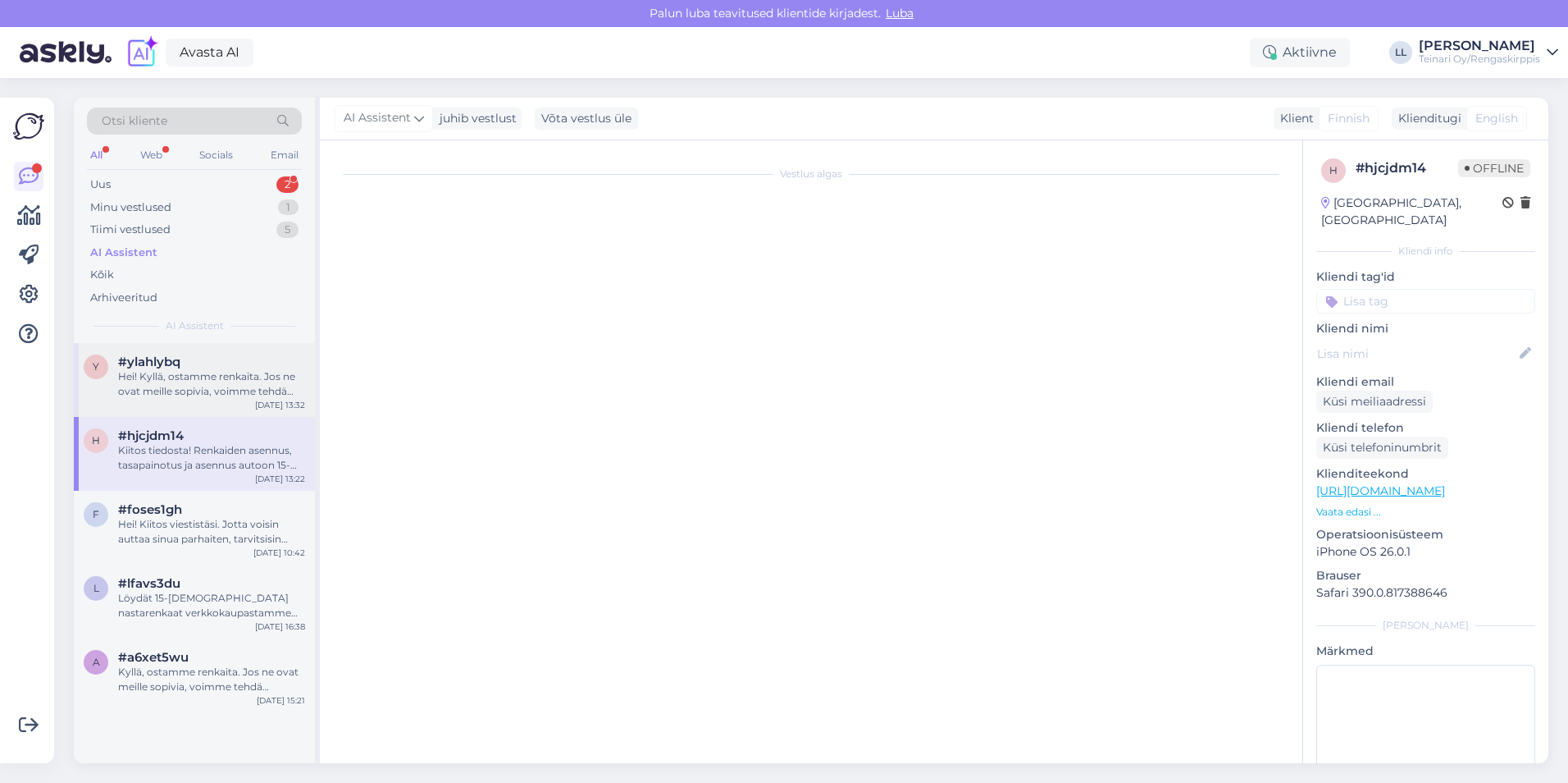
scroll to position [0, 0]
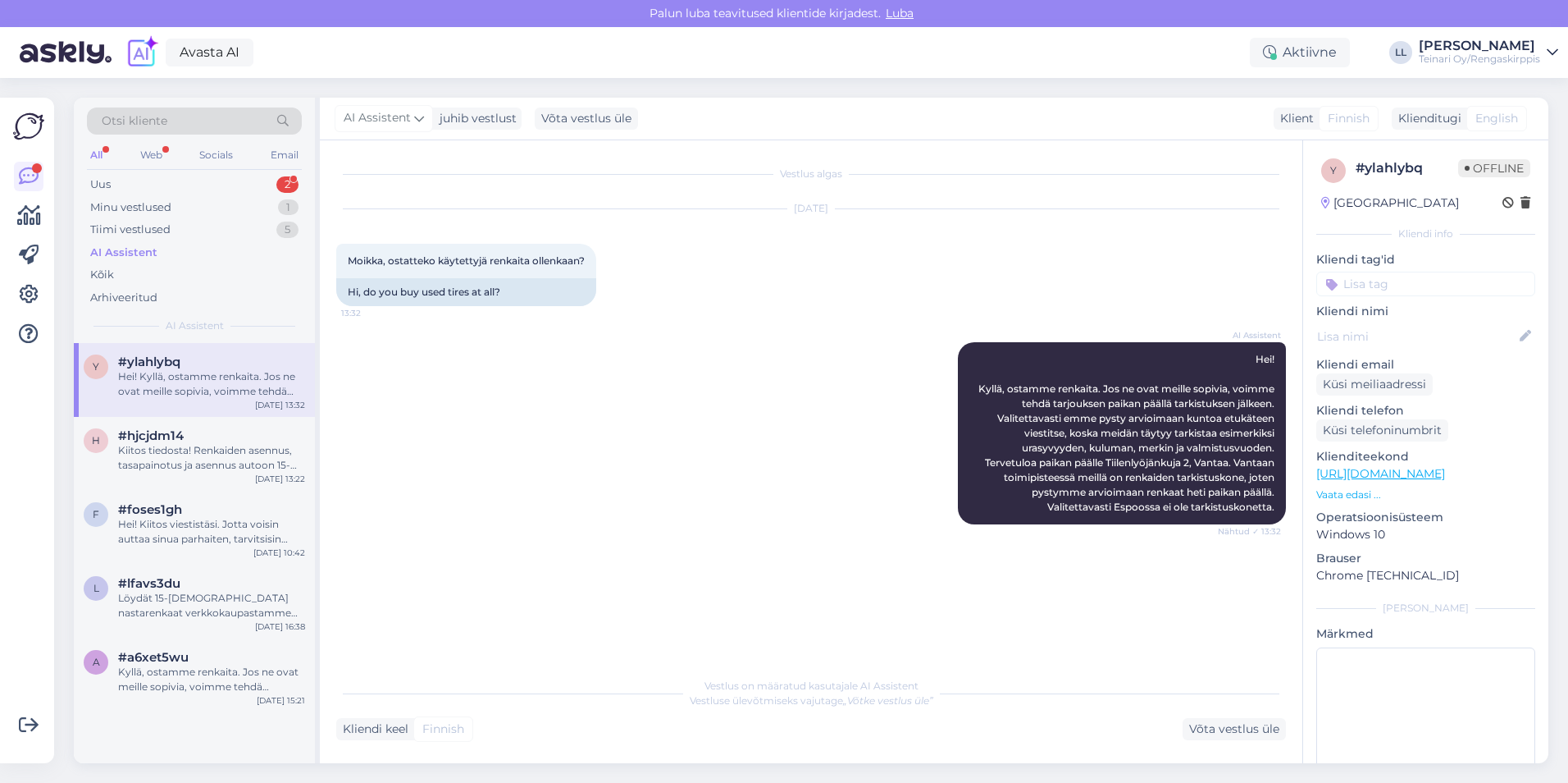
click at [555, 514] on div "AI Assistent [PERSON_NAME]! Kyllä, ostamme renkaita. Jos ne ovat meille sopivia…" at bounding box center [812, 434] width 950 height 219
click at [558, 527] on div "AI Assistent [PERSON_NAME]! Kyllä, ostamme renkaita. Jos ne ovat meille sopivia…" at bounding box center [812, 434] width 950 height 219
click at [493, 437] on div "AI Assistent [PERSON_NAME]! Kyllä, ostamme renkaita. Jos ne ovat meille sopivia…" at bounding box center [812, 434] width 950 height 219
click at [482, 531] on div "AI Assistent [PERSON_NAME]! Kyllä, ostamme renkaita. Jos ne ovat meille sopivia…" at bounding box center [812, 434] width 950 height 219
click at [242, 531] on div "Hei! Kiitos viestistäsi. Jotta voisin auttaa sinua parhaiten, tarvitsisin hiema…" at bounding box center [211, 531] width 187 height 30
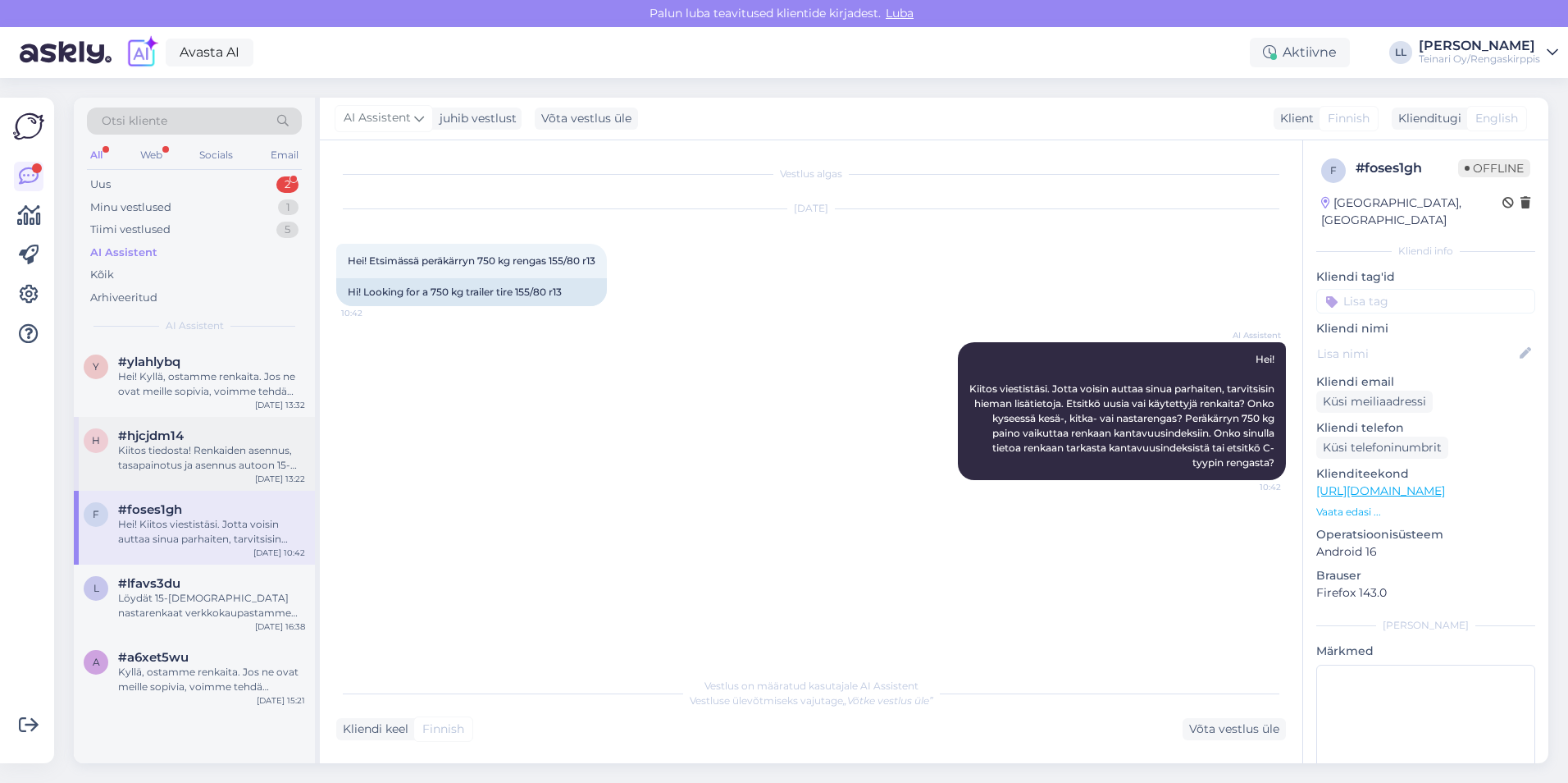
click at [192, 452] on div "Kiitos tiedosta! Renkaiden asennus, tasapainotus ja asennus autoon 15-tuumaisil…" at bounding box center [211, 458] width 187 height 30
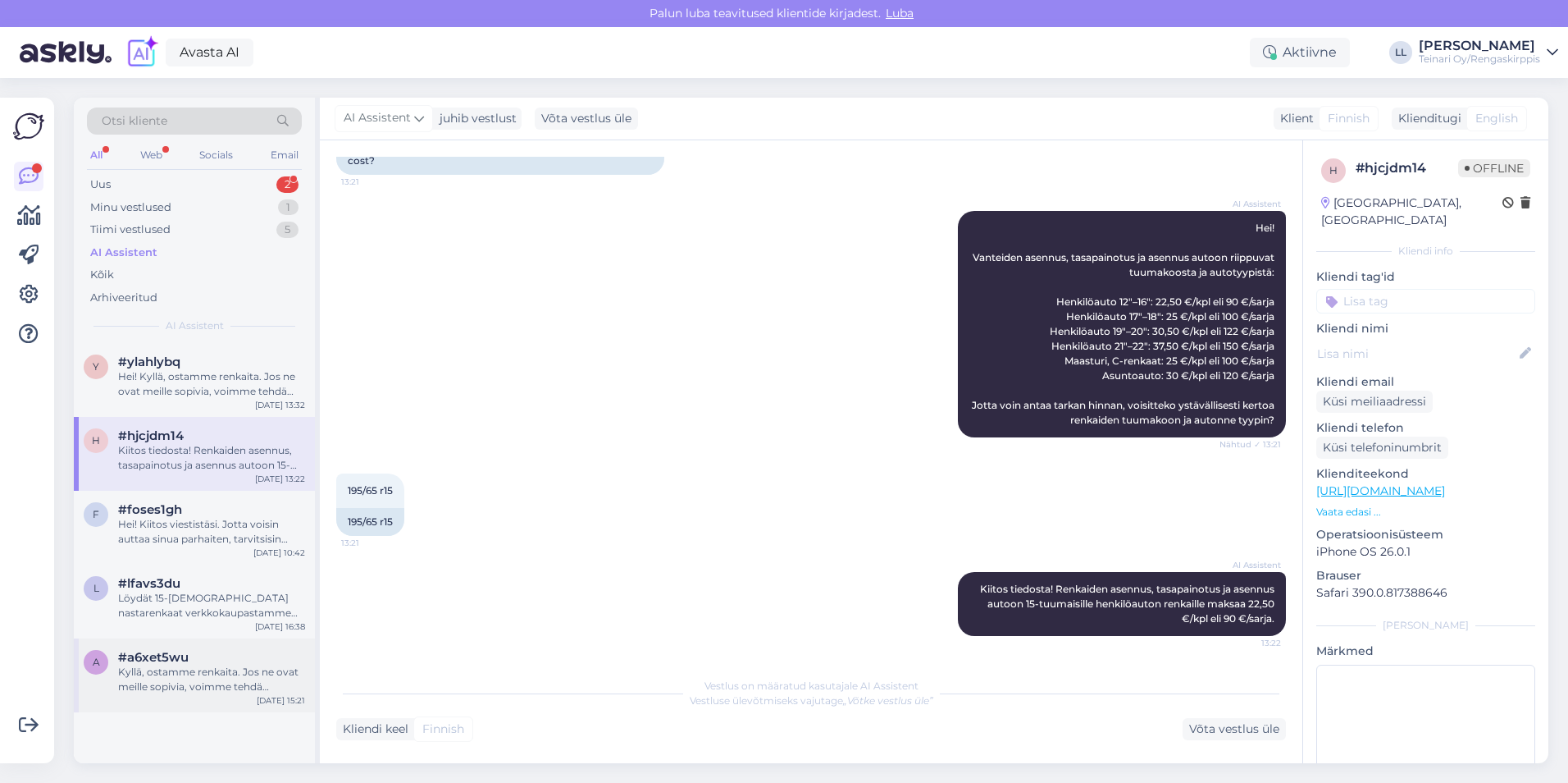
click at [197, 661] on div "#a6xet5wu" at bounding box center [211, 657] width 187 height 15
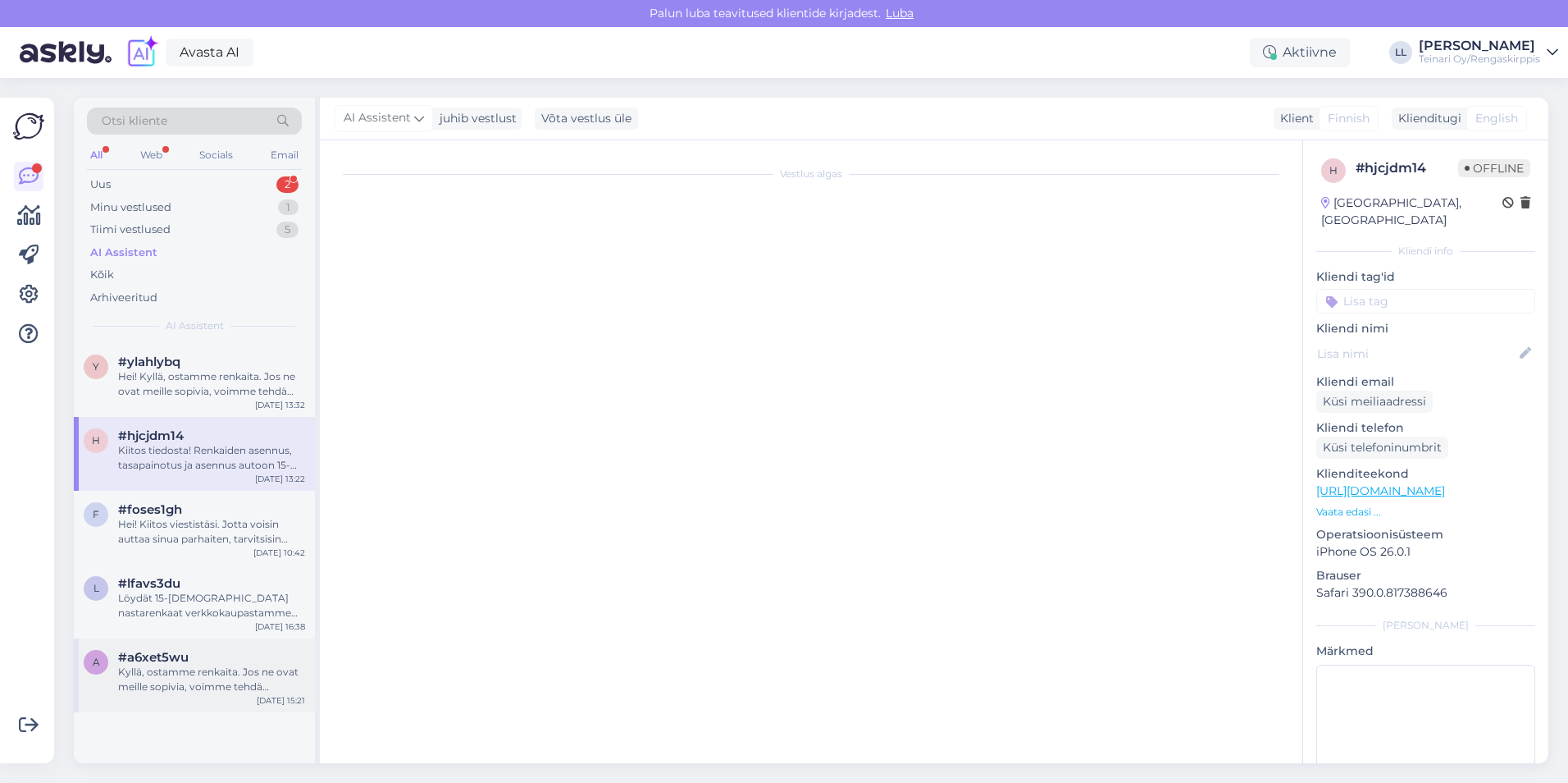
scroll to position [28, 0]
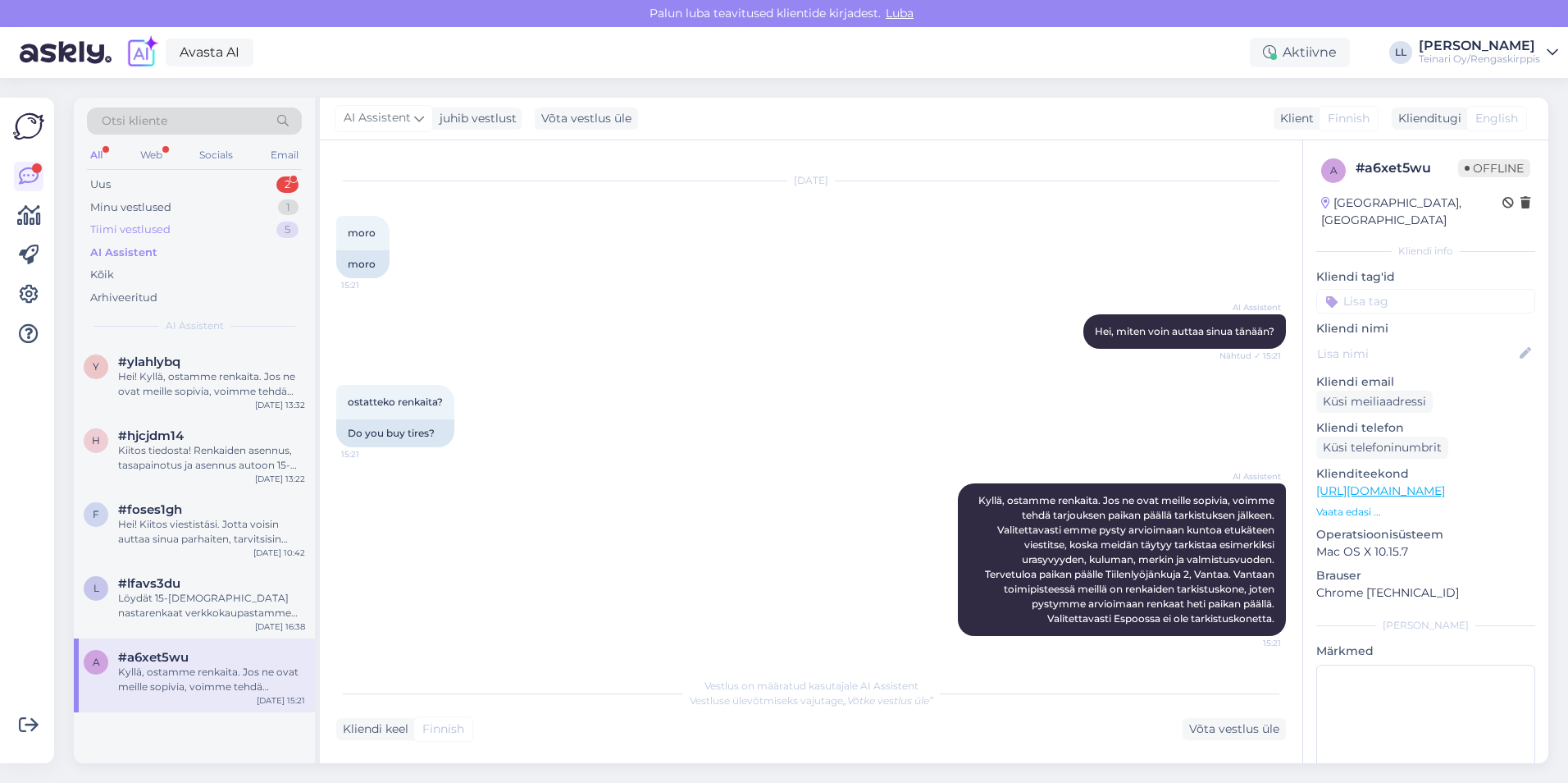
click at [153, 231] on div "Tiimi vestlused" at bounding box center [130, 229] width 80 height 16
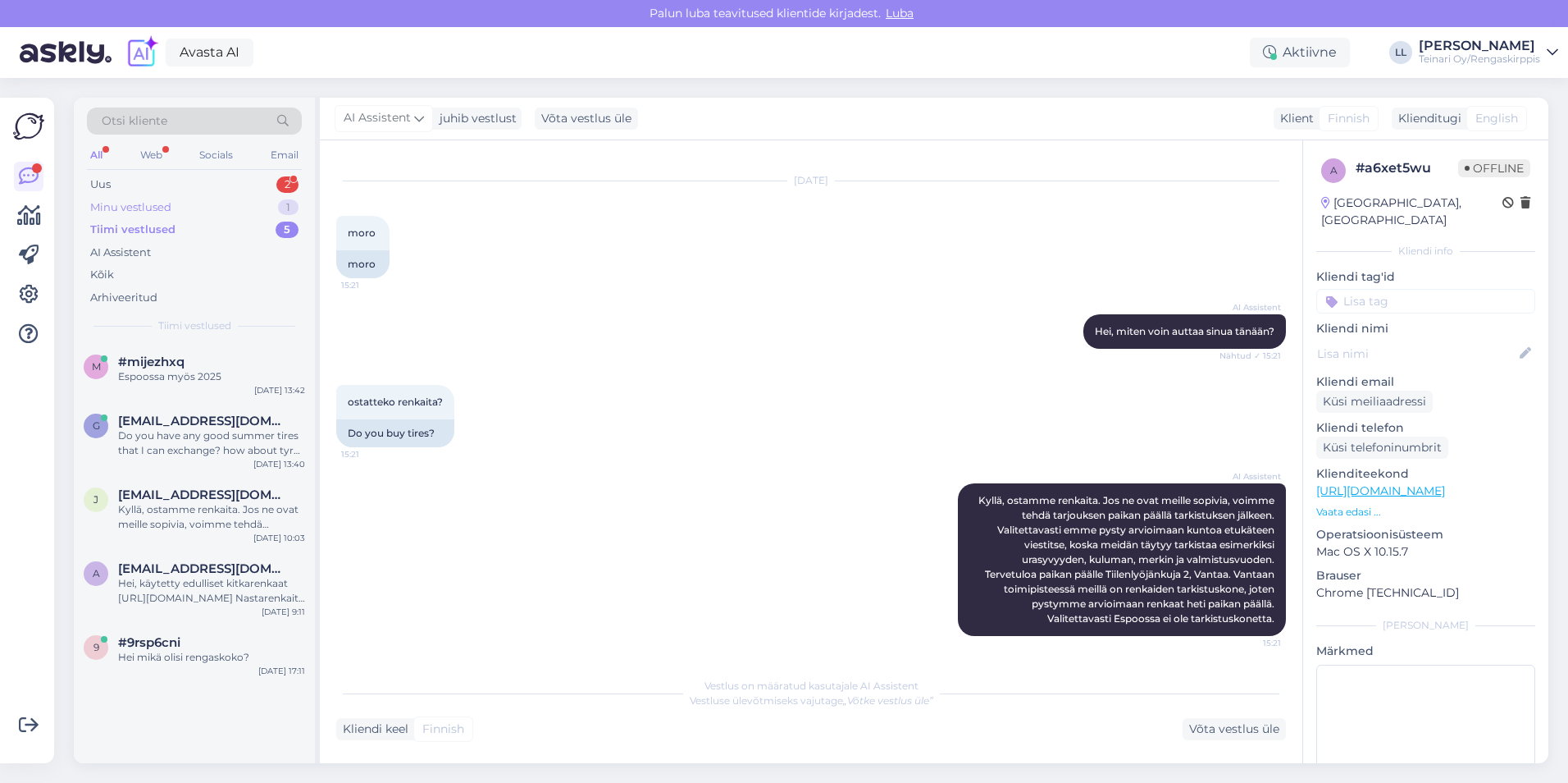
click at [149, 208] on div "Minu vestlused" at bounding box center [131, 207] width 81 height 16
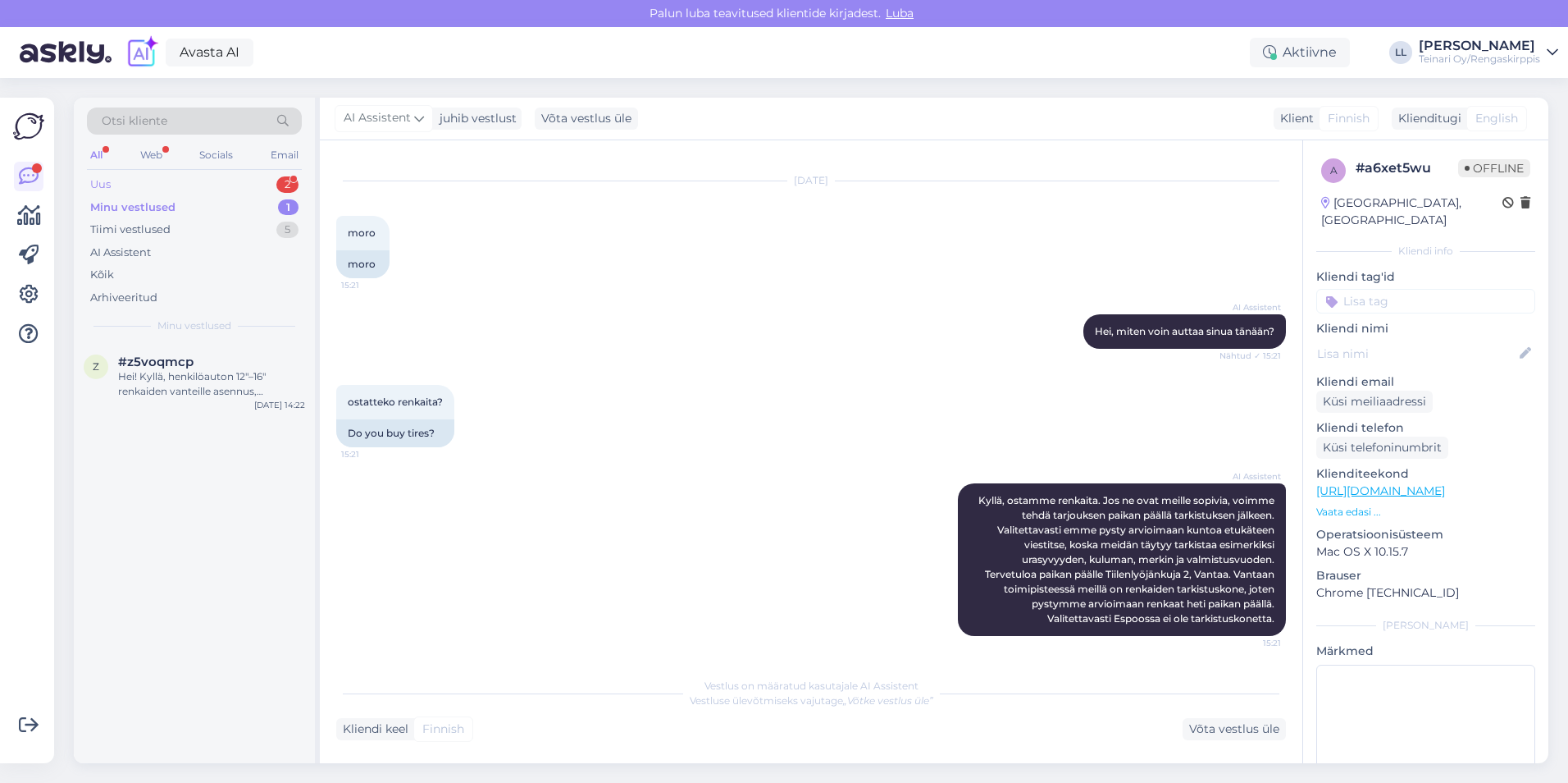
click at [137, 186] on div "Uus 2" at bounding box center [194, 185] width 215 height 23
click at [171, 380] on div "I am routing this question to the colleague who is responsible for this topic. …" at bounding box center [211, 384] width 187 height 30
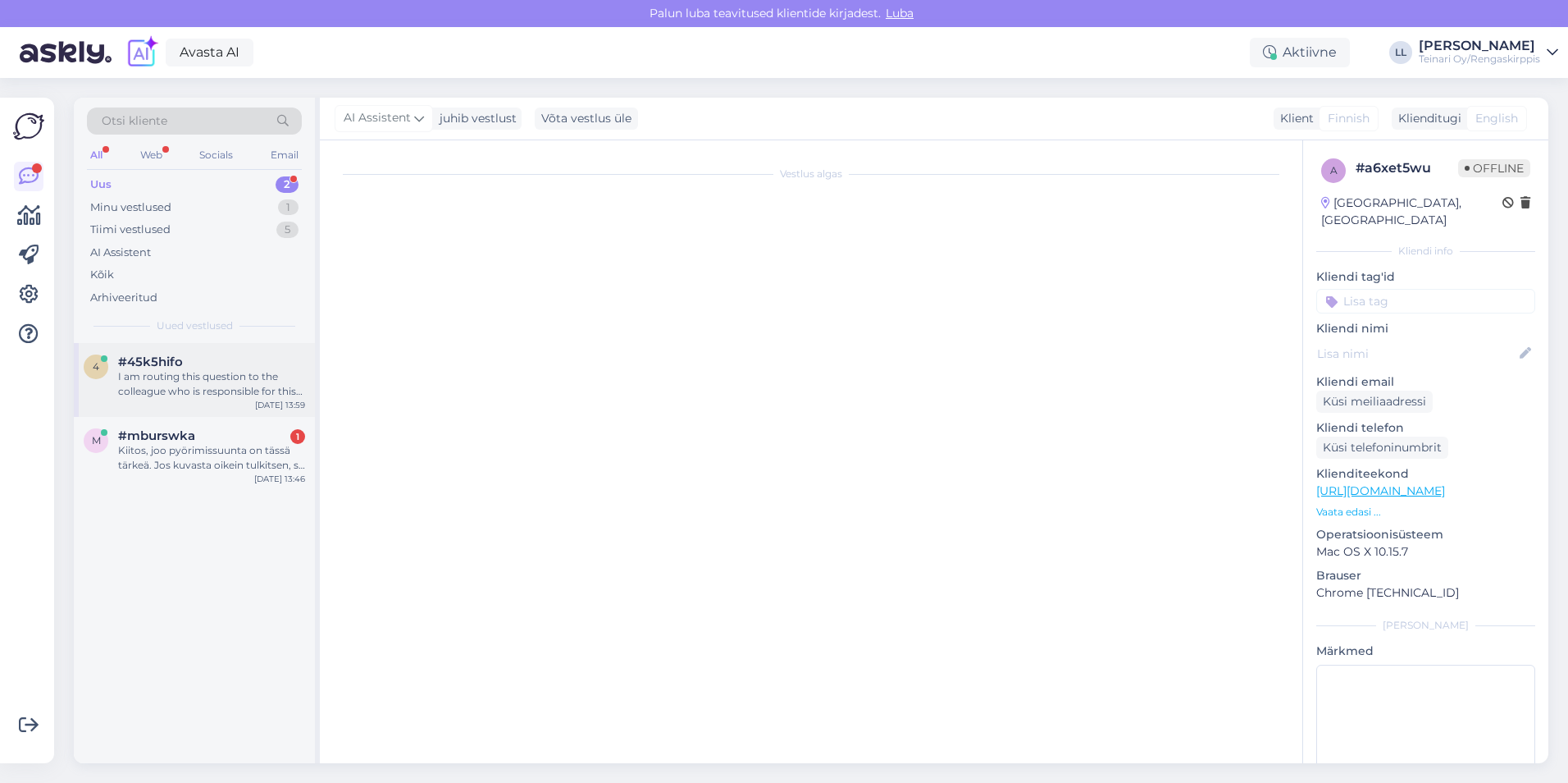
scroll to position [937, 0]
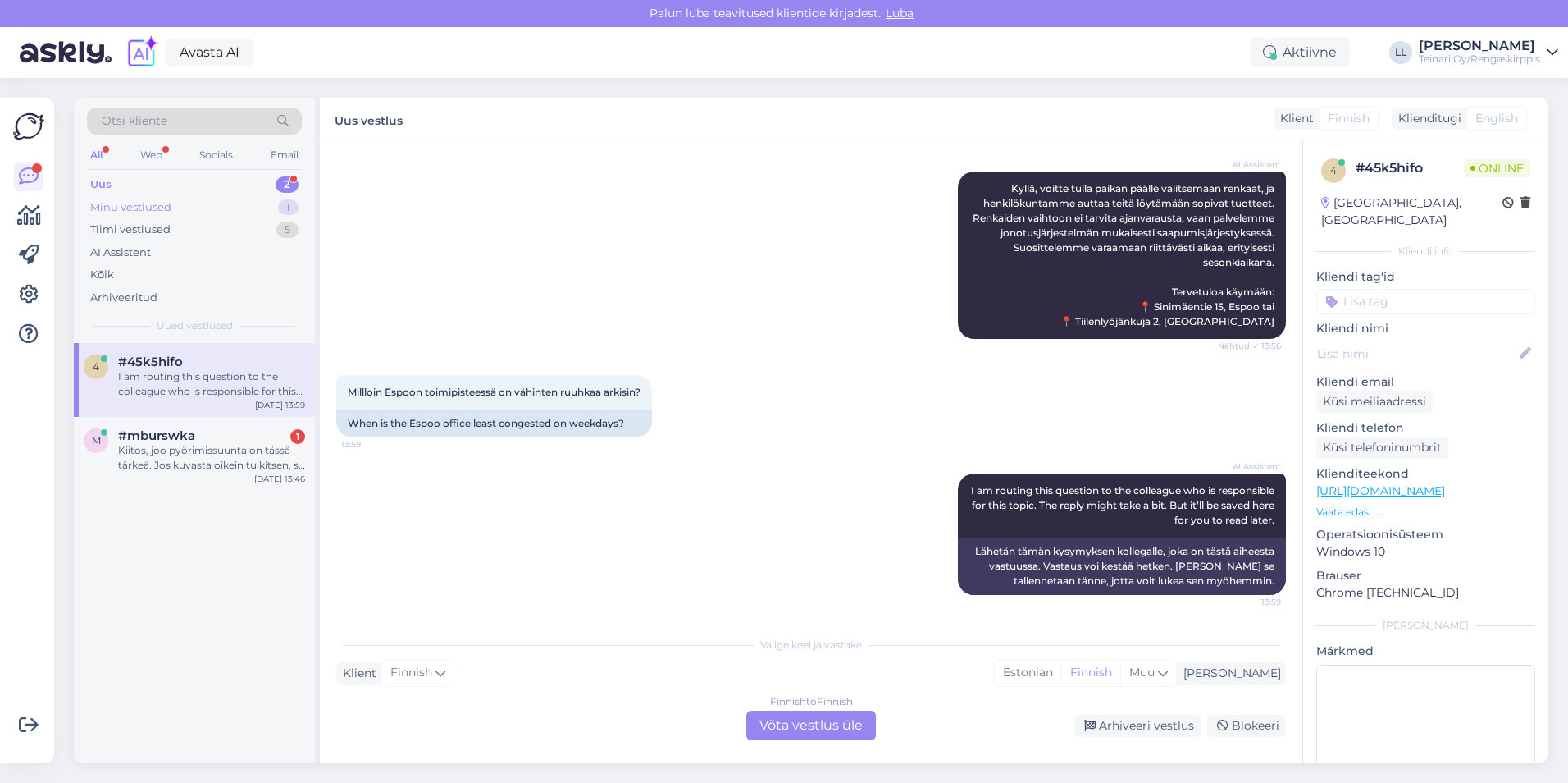
click at [143, 216] on div "Minu vestlused 1" at bounding box center [194, 208] width 215 height 23
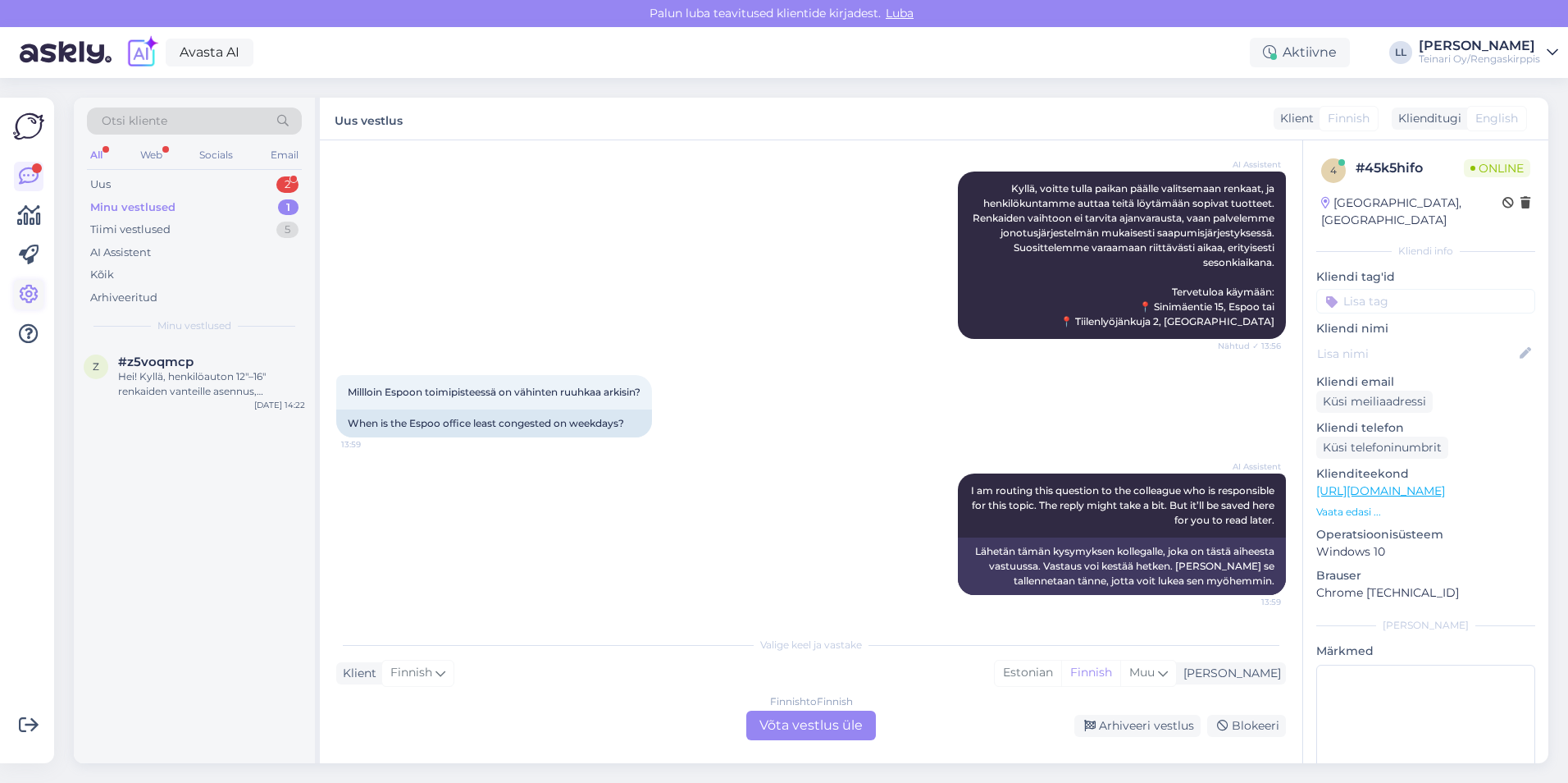
click at [30, 301] on icon at bounding box center [29, 294] width 19 height 19
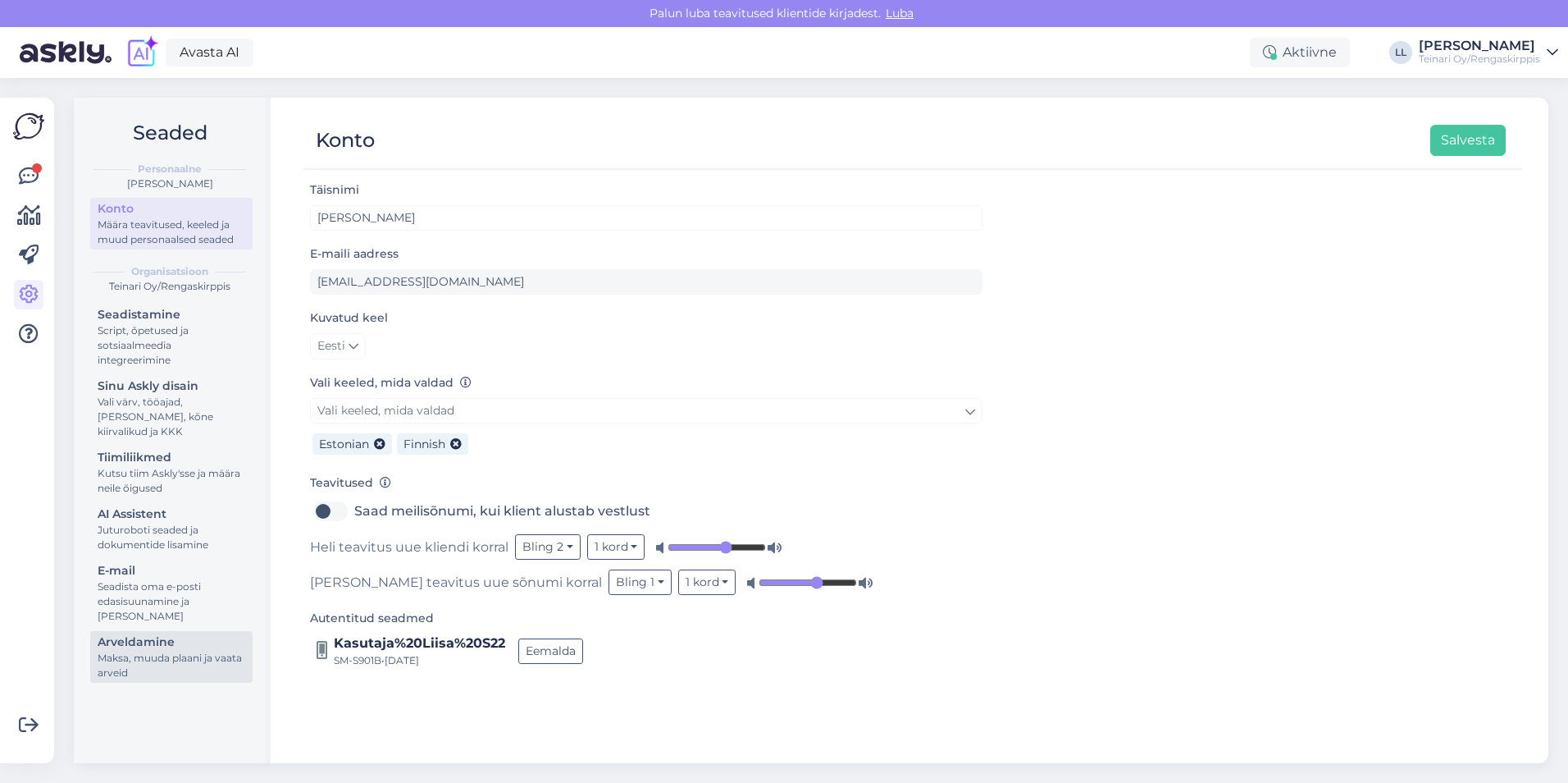
click at [197, 659] on div "Maksa, muuda plaani ja vaata arveid" at bounding box center [171, 665] width 148 height 30
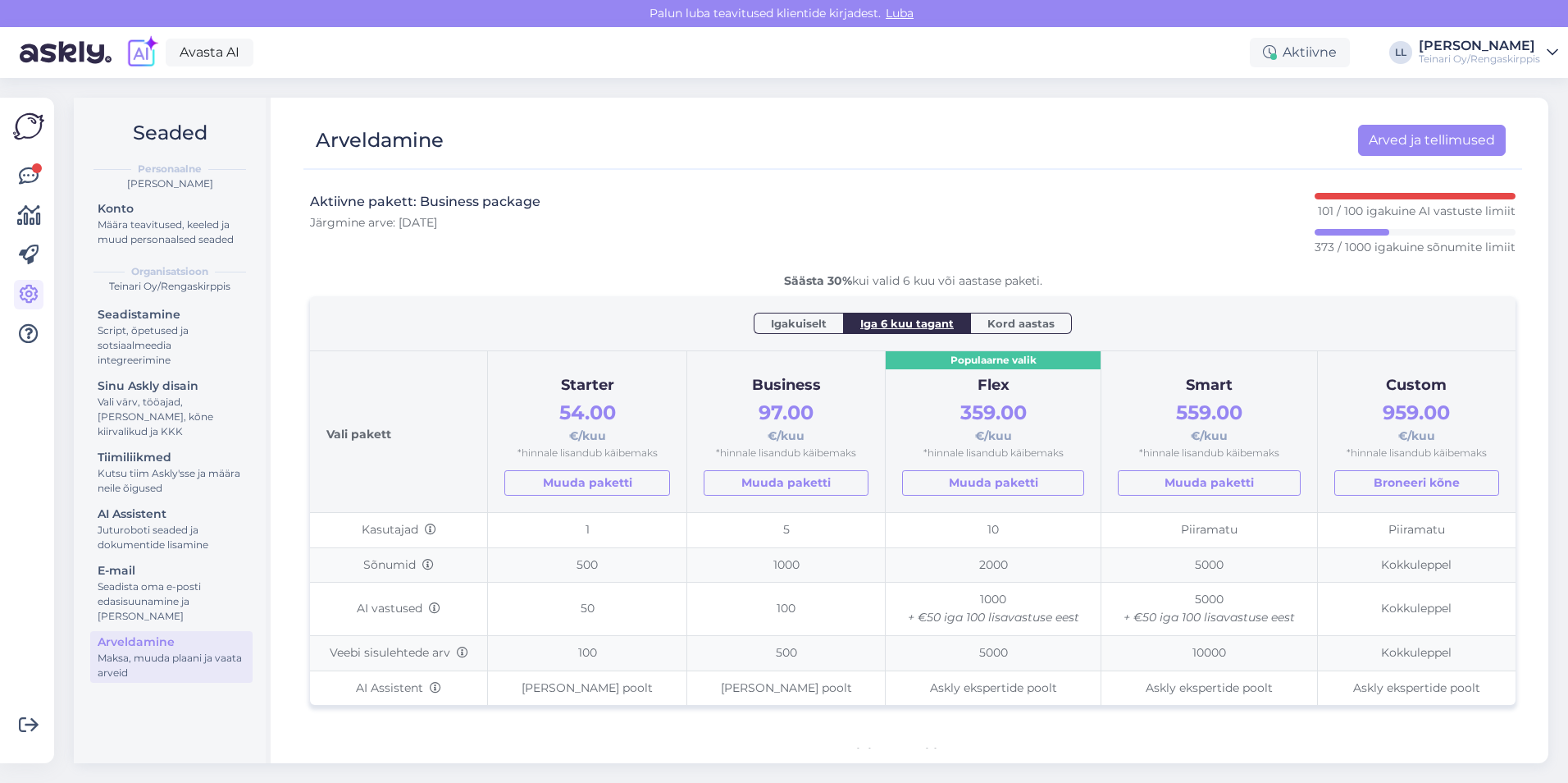
click at [125, 522] on div "AI Assistent" at bounding box center [171, 514] width 148 height 17
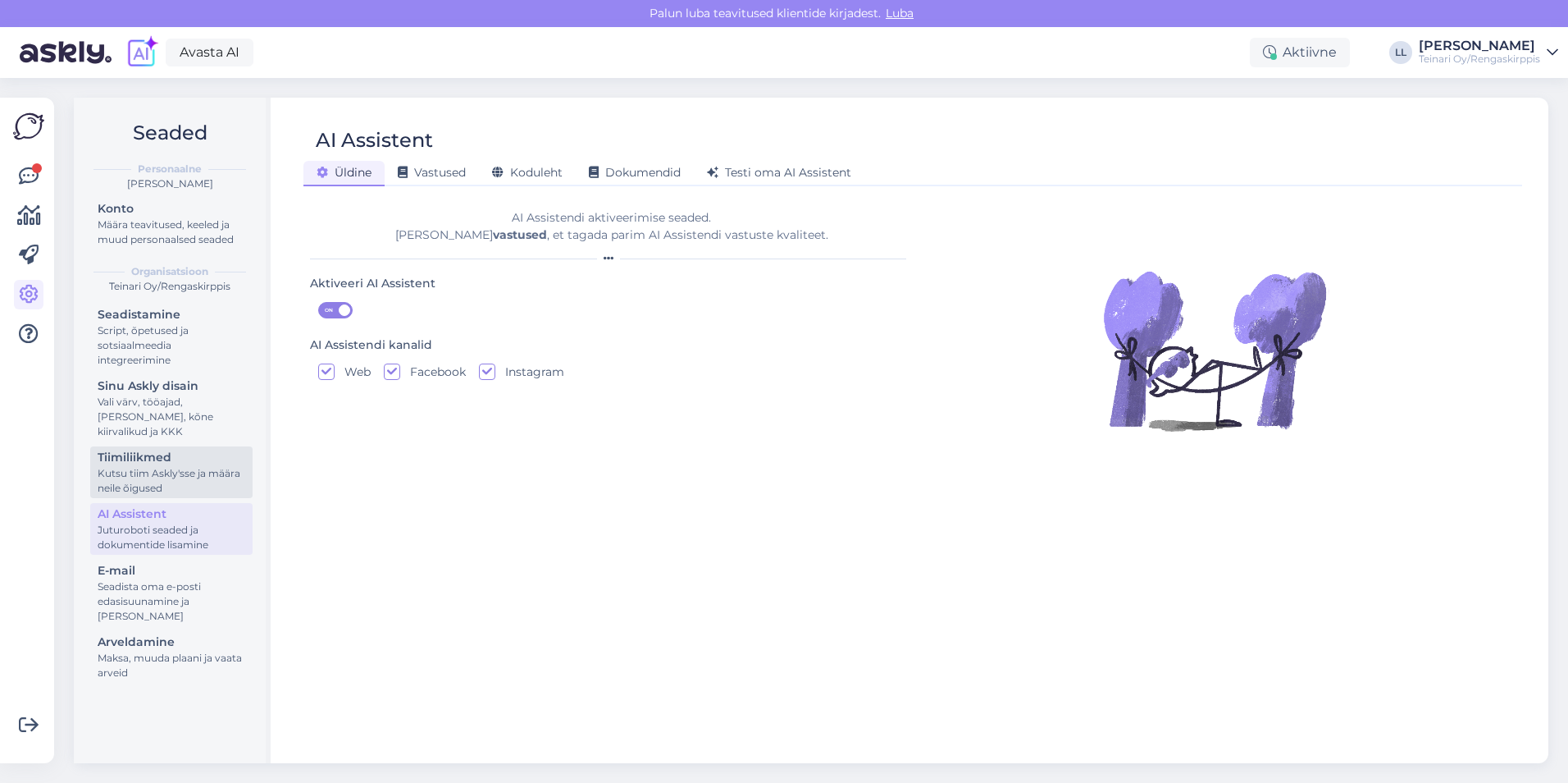
click at [149, 450] on div "Tiimiliikmed" at bounding box center [171, 458] width 148 height 17
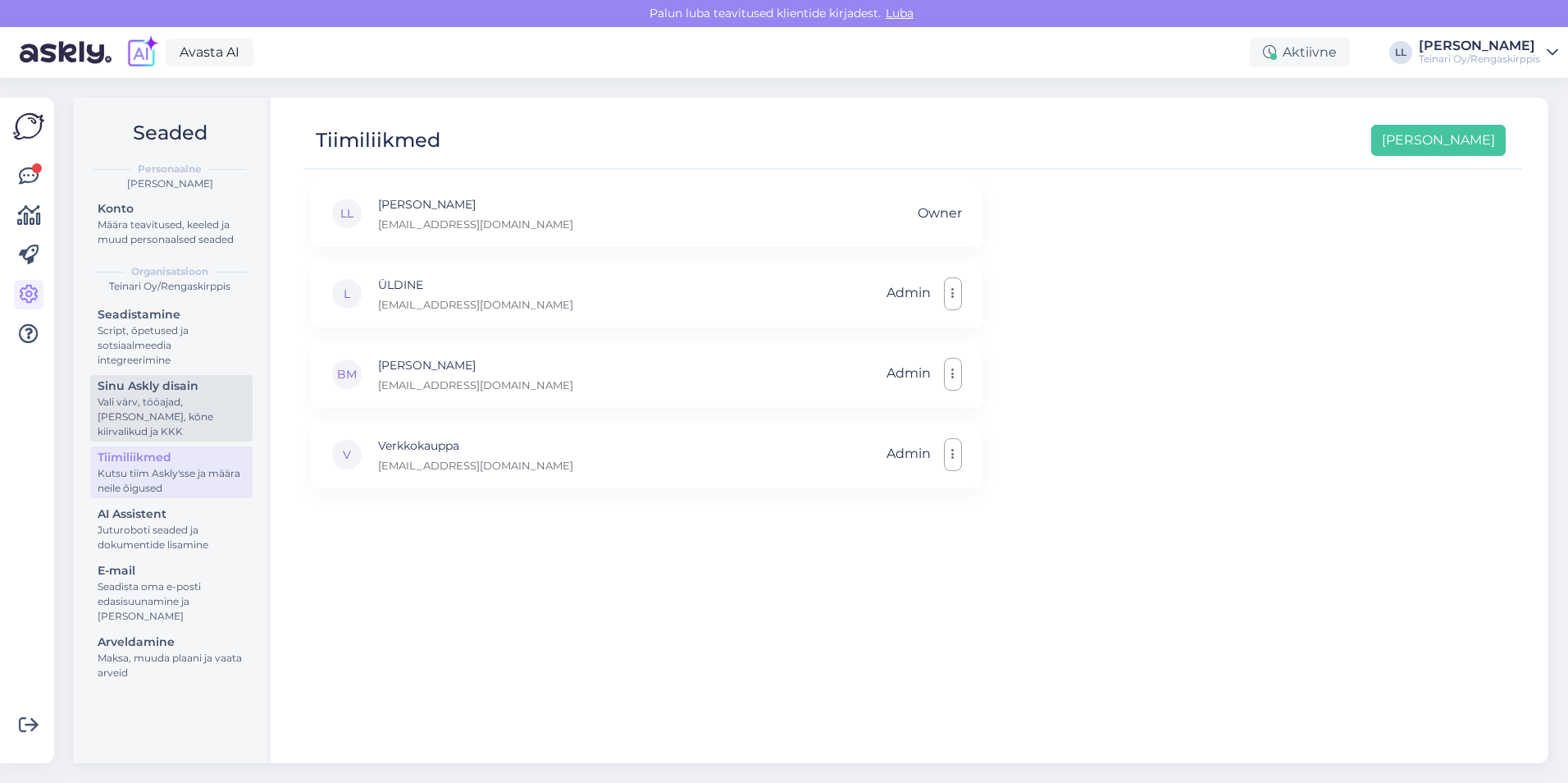
click at [159, 418] on div "Vali värv, tööajad, [PERSON_NAME], kõne kiirvalikud ja KKK" at bounding box center [171, 417] width 148 height 45
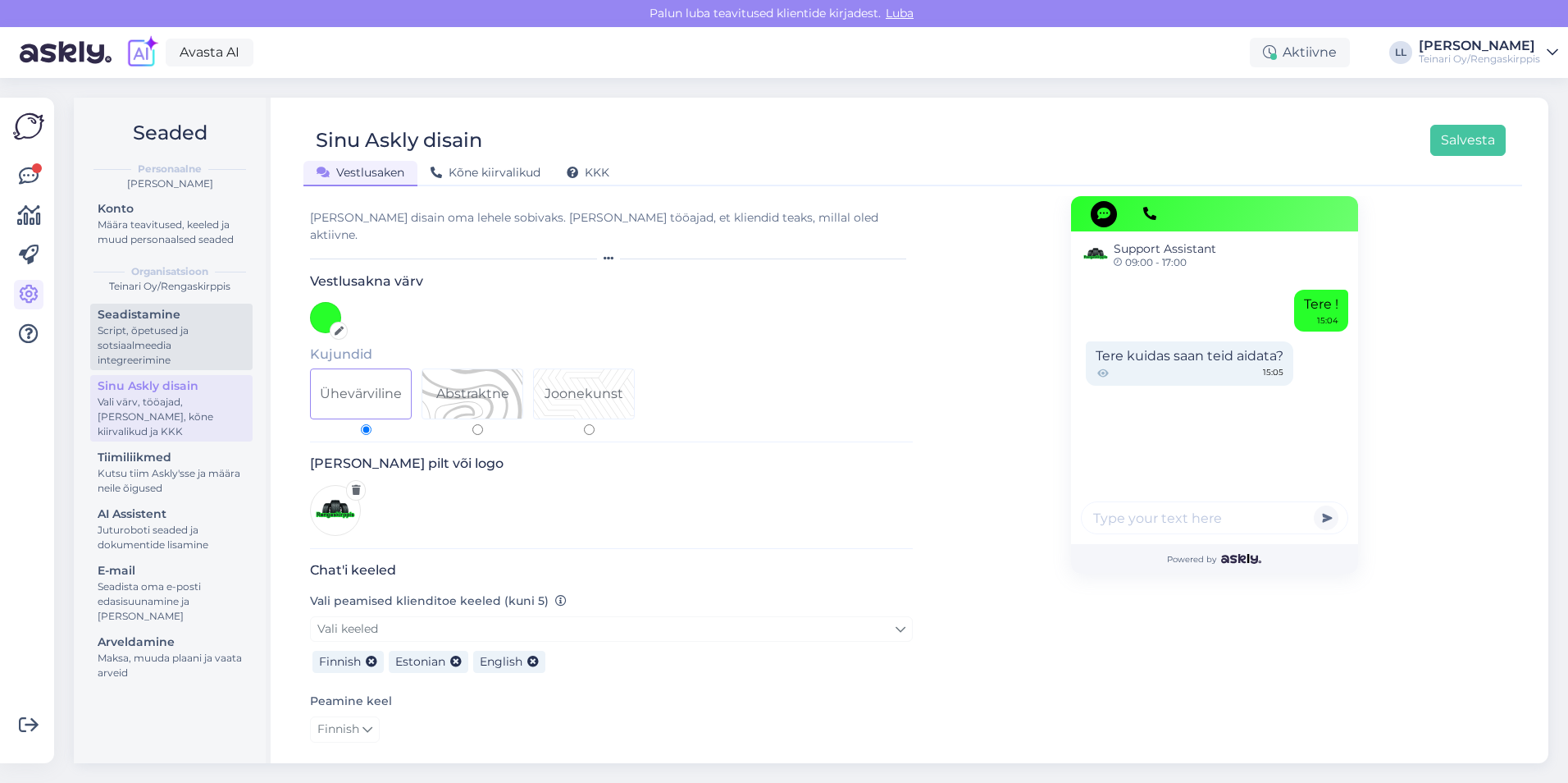
click at [197, 354] on div "Script, õpetused ja sotsiaalmeedia integreerimine" at bounding box center [171, 346] width 148 height 45
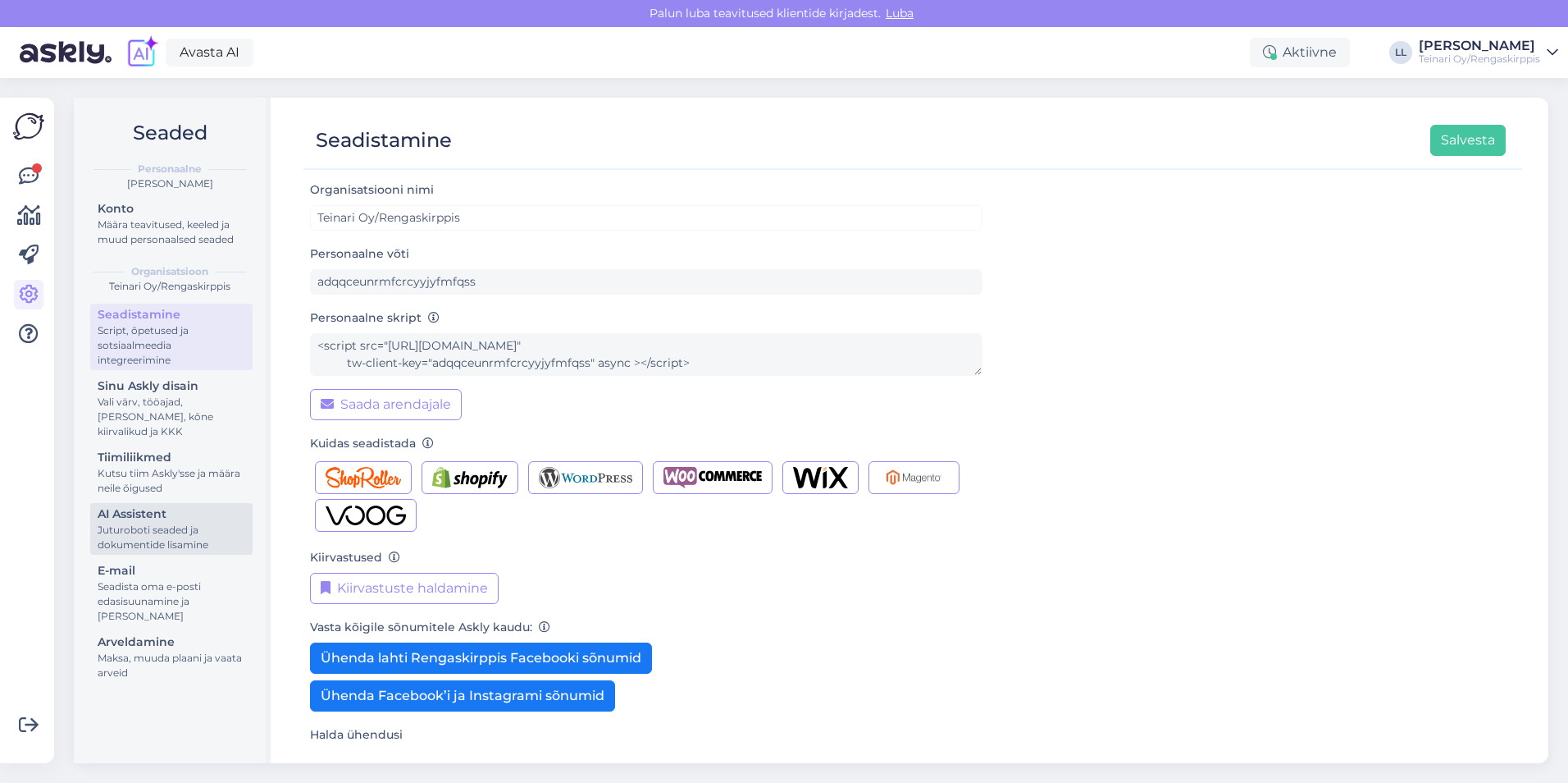
click at [161, 513] on div "AI Assistent" at bounding box center [171, 514] width 148 height 17
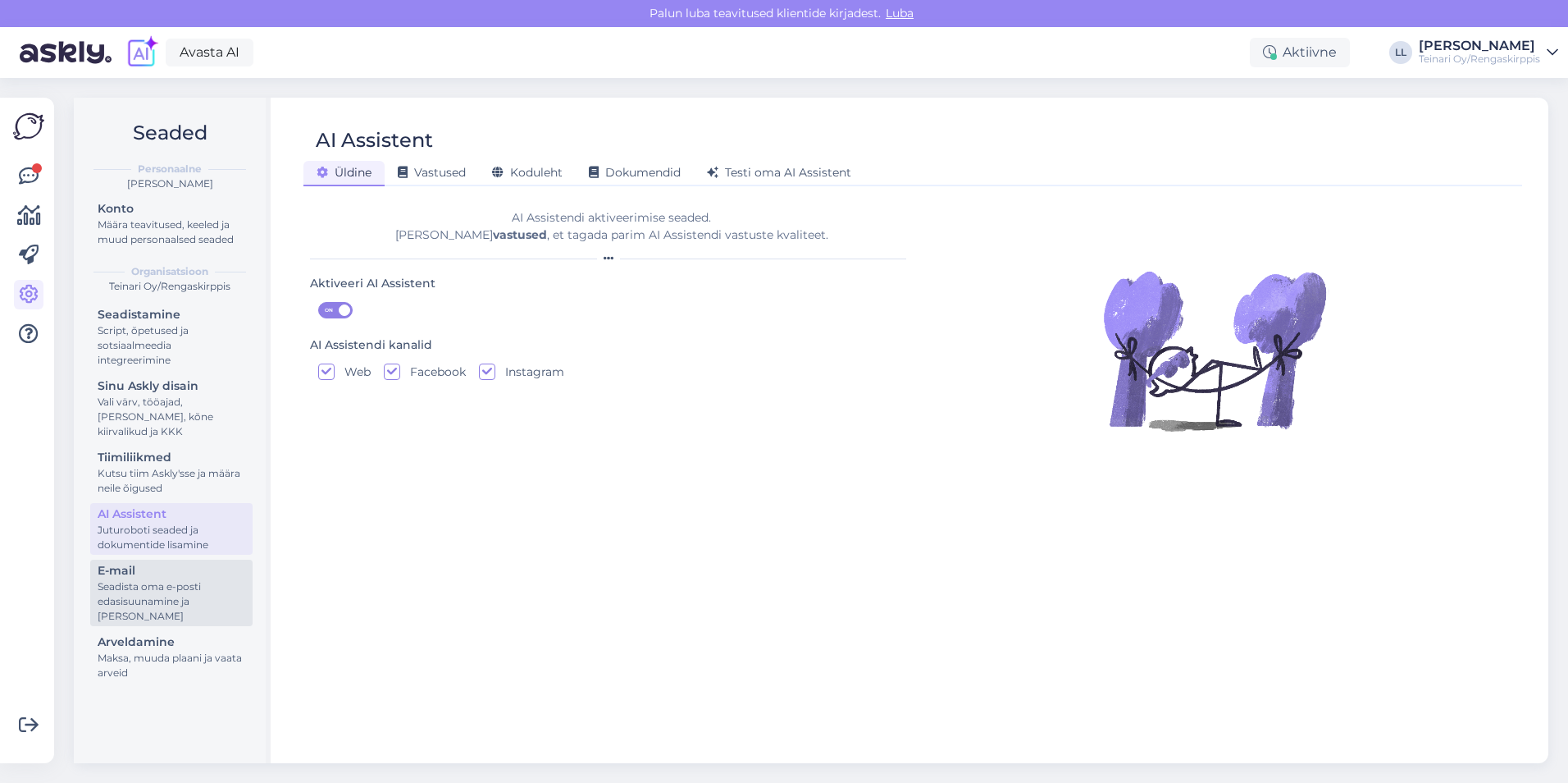
click at [143, 580] on div "Seadista oma e-posti edasisuunamine ja [PERSON_NAME]" at bounding box center [171, 602] width 148 height 45
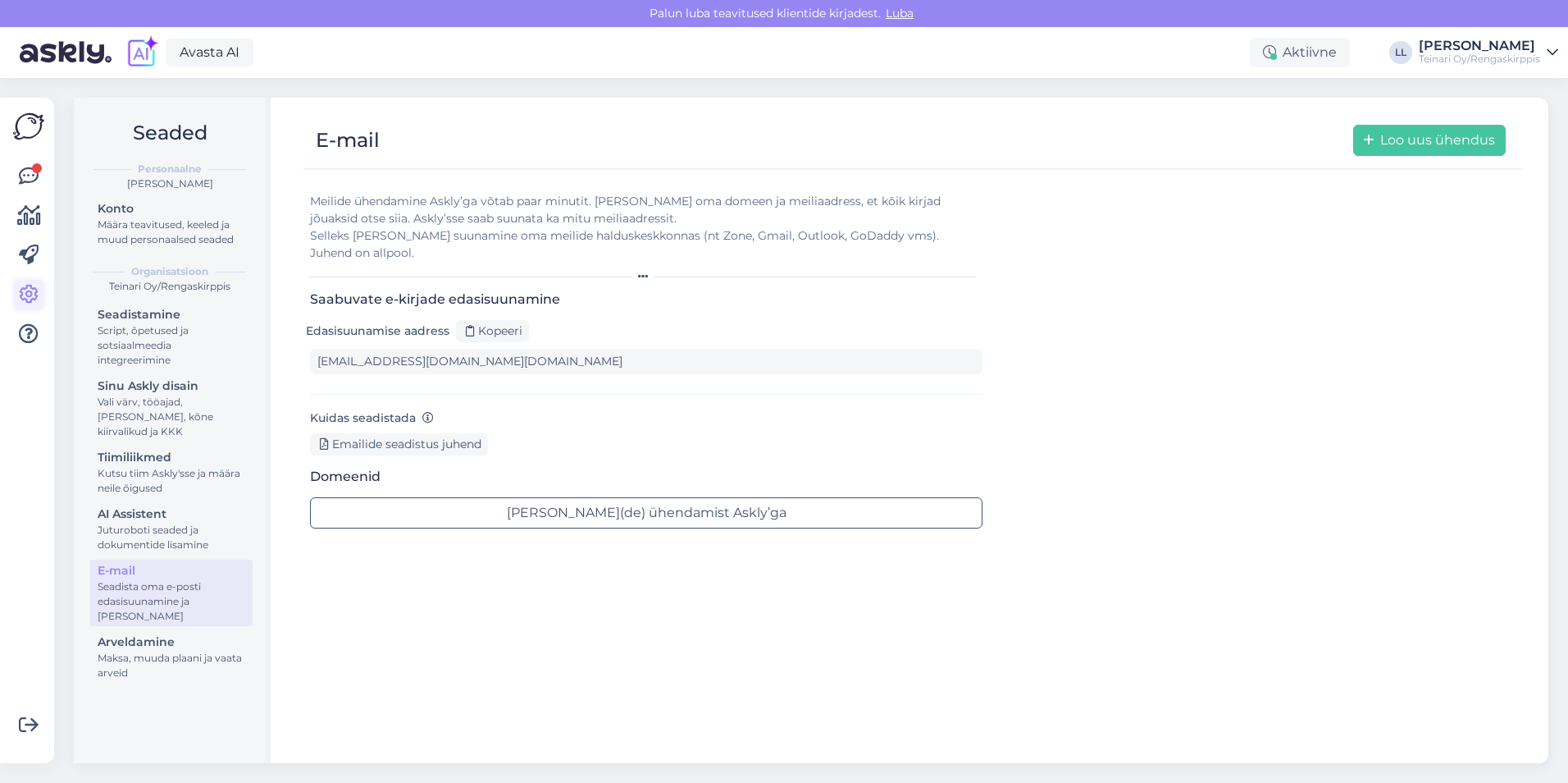
click at [30, 289] on icon at bounding box center [29, 294] width 19 height 19
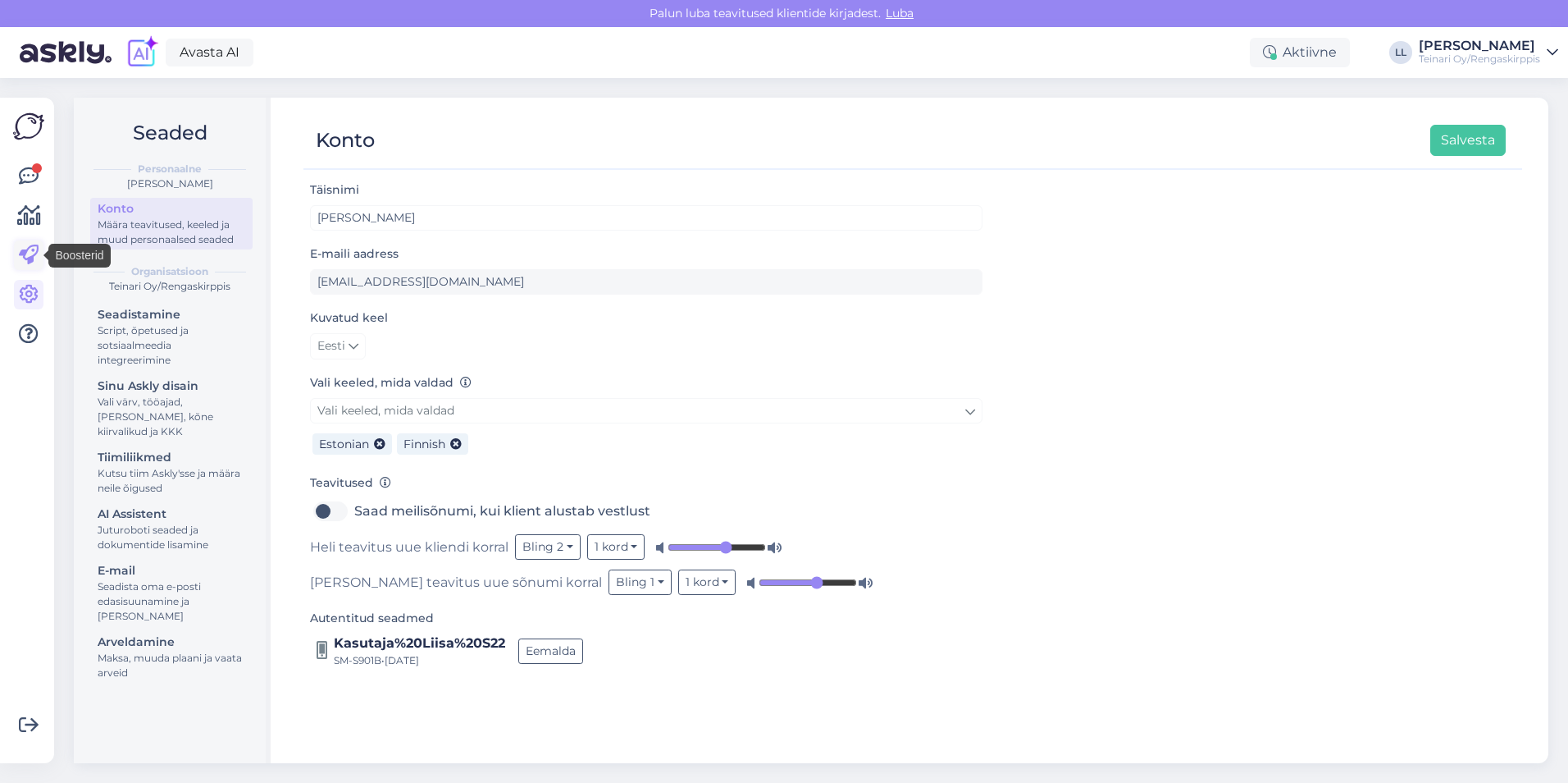
click at [30, 244] on link at bounding box center [28, 255] width 30 height 30
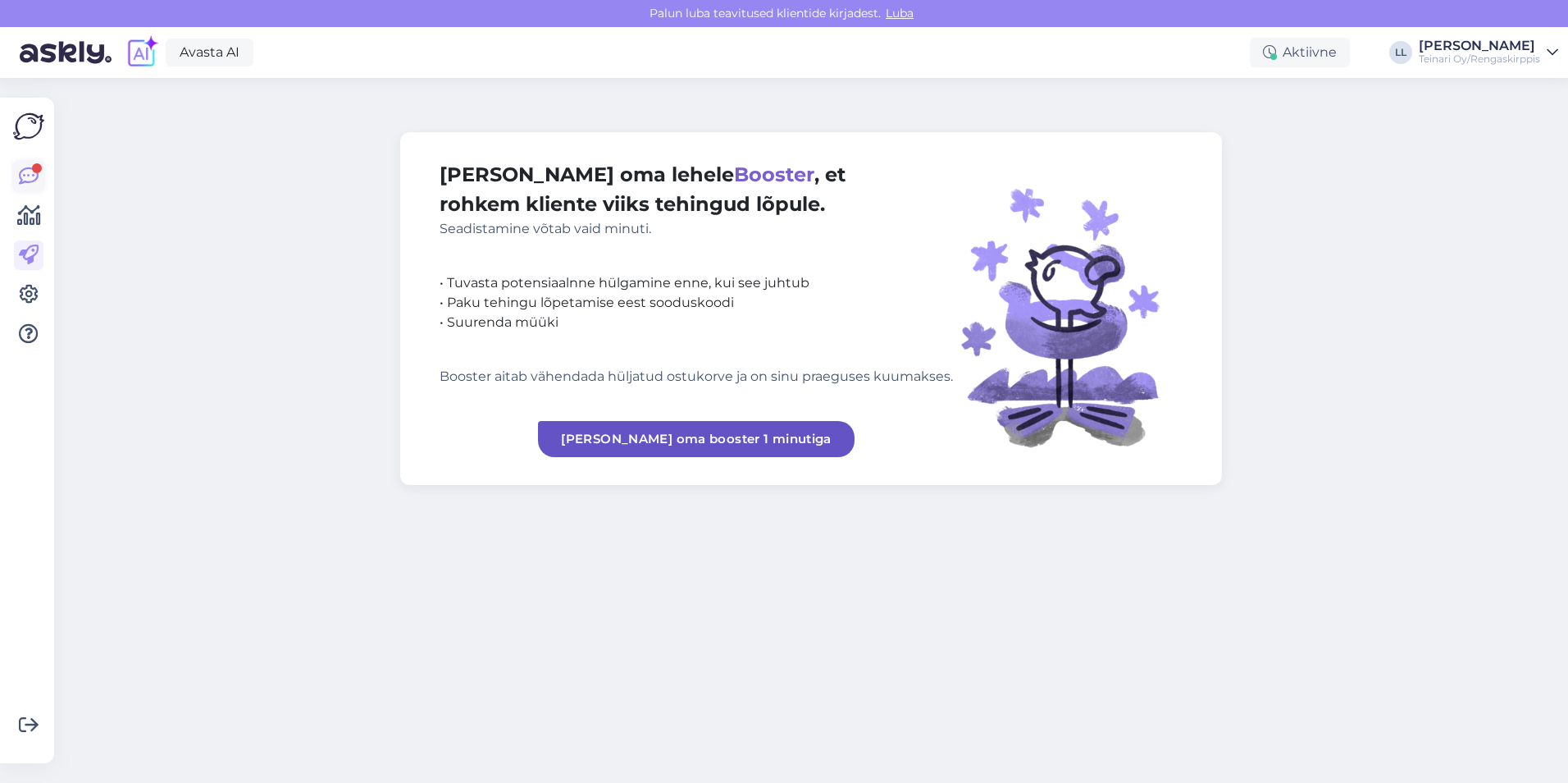
click at [24, 177] on icon at bounding box center [29, 176] width 19 height 19
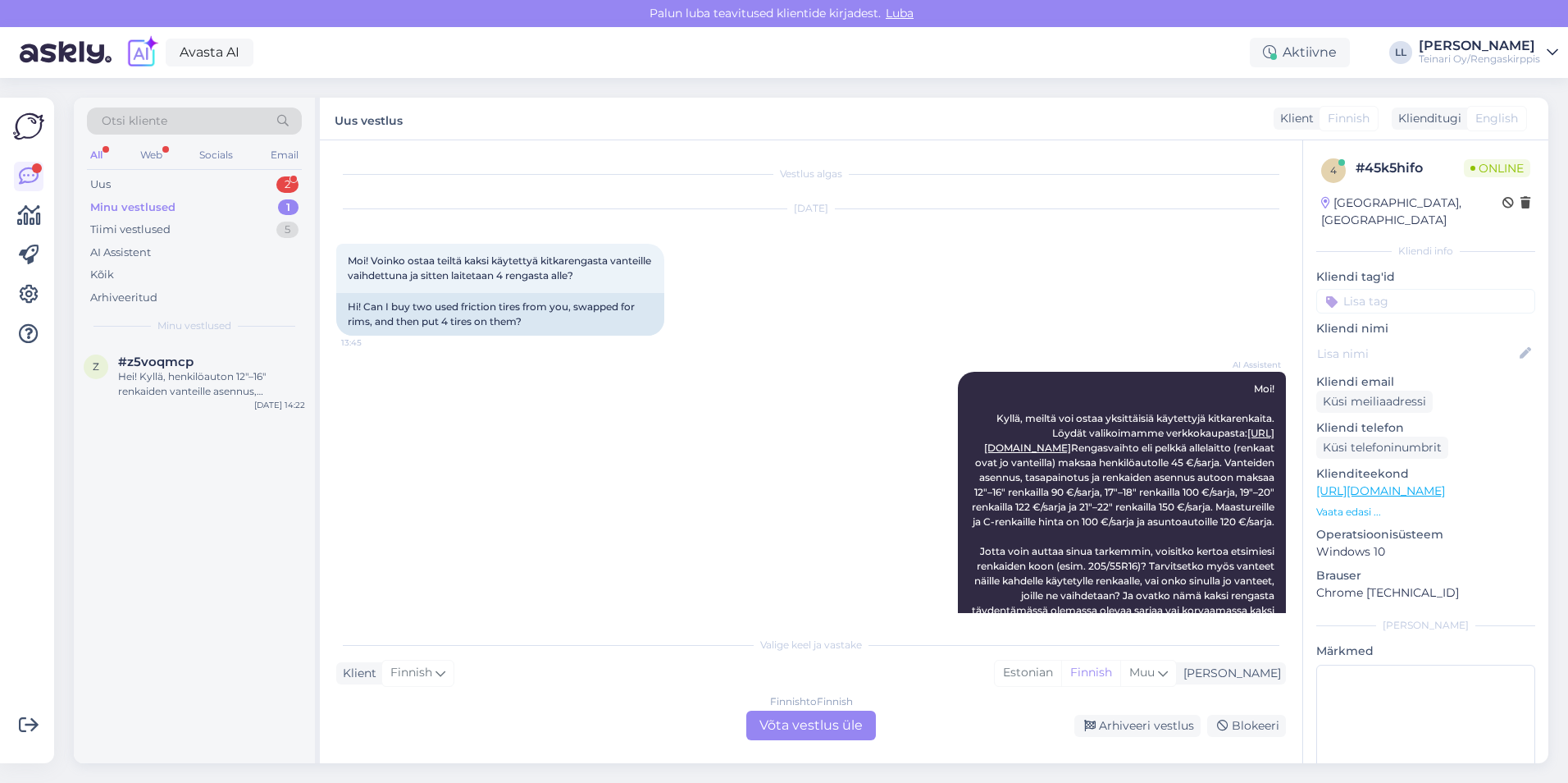
scroll to position [937, 0]
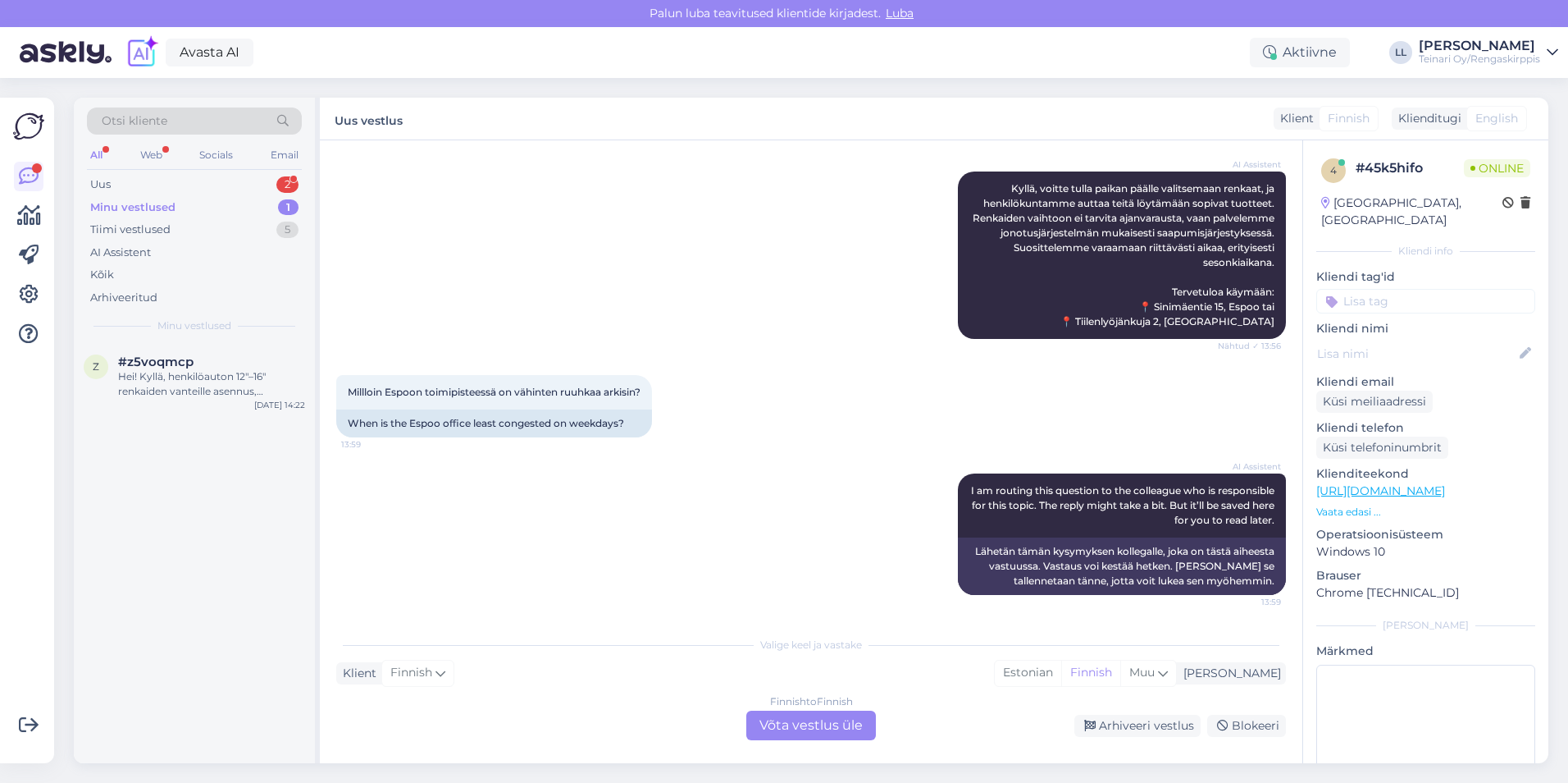
click at [163, 217] on div "Minu vestlused 1" at bounding box center [194, 208] width 215 height 23
click at [154, 227] on div "Tiimi vestlused" at bounding box center [130, 229] width 80 height 16
